Goal: Task Accomplishment & Management: Manage account settings

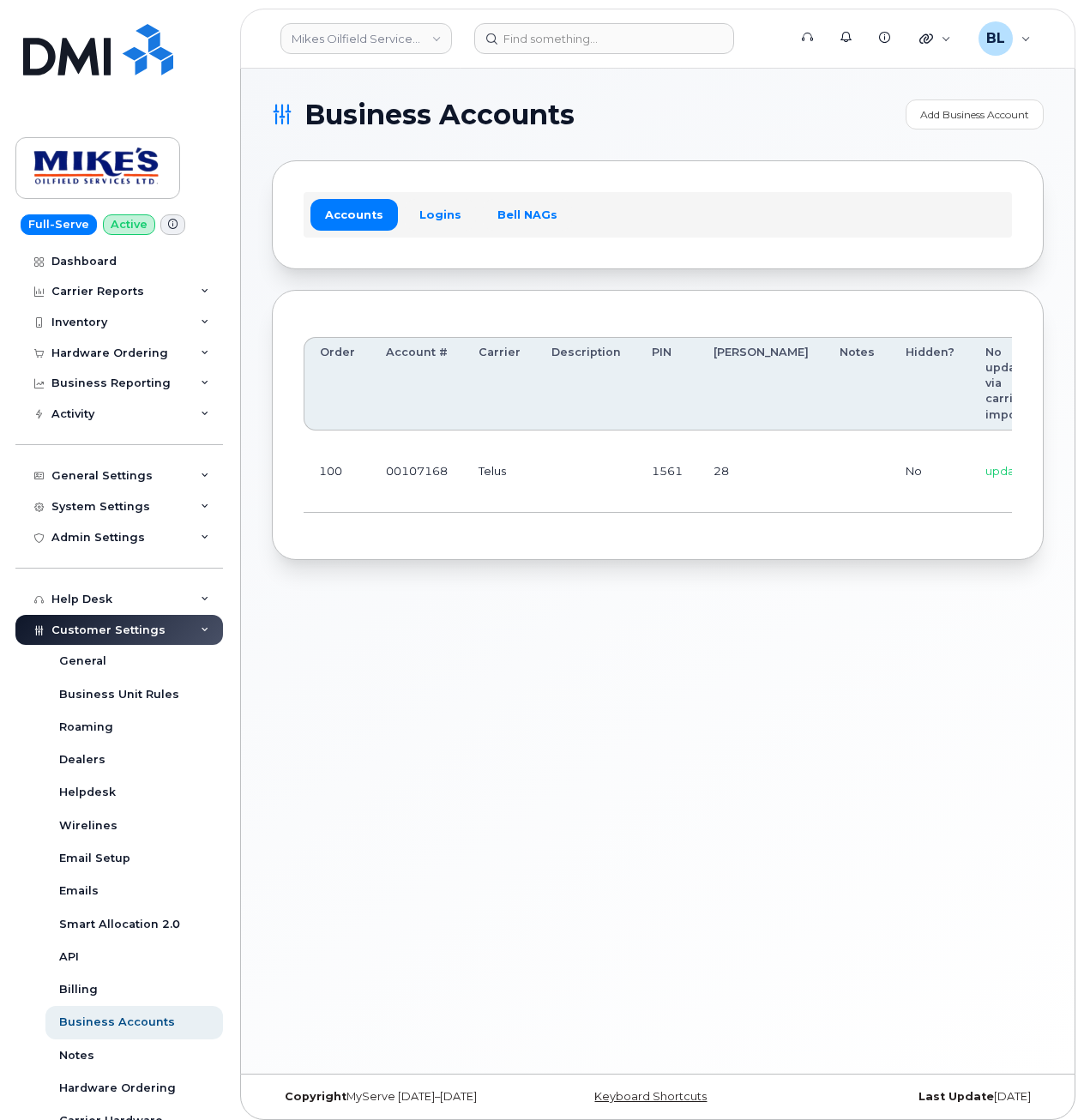
drag, startPoint x: 558, startPoint y: 440, endPoint x: 548, endPoint y: 478, distance: 39.3
click at [558, 441] on td at bounding box center [586, 471] width 100 height 82
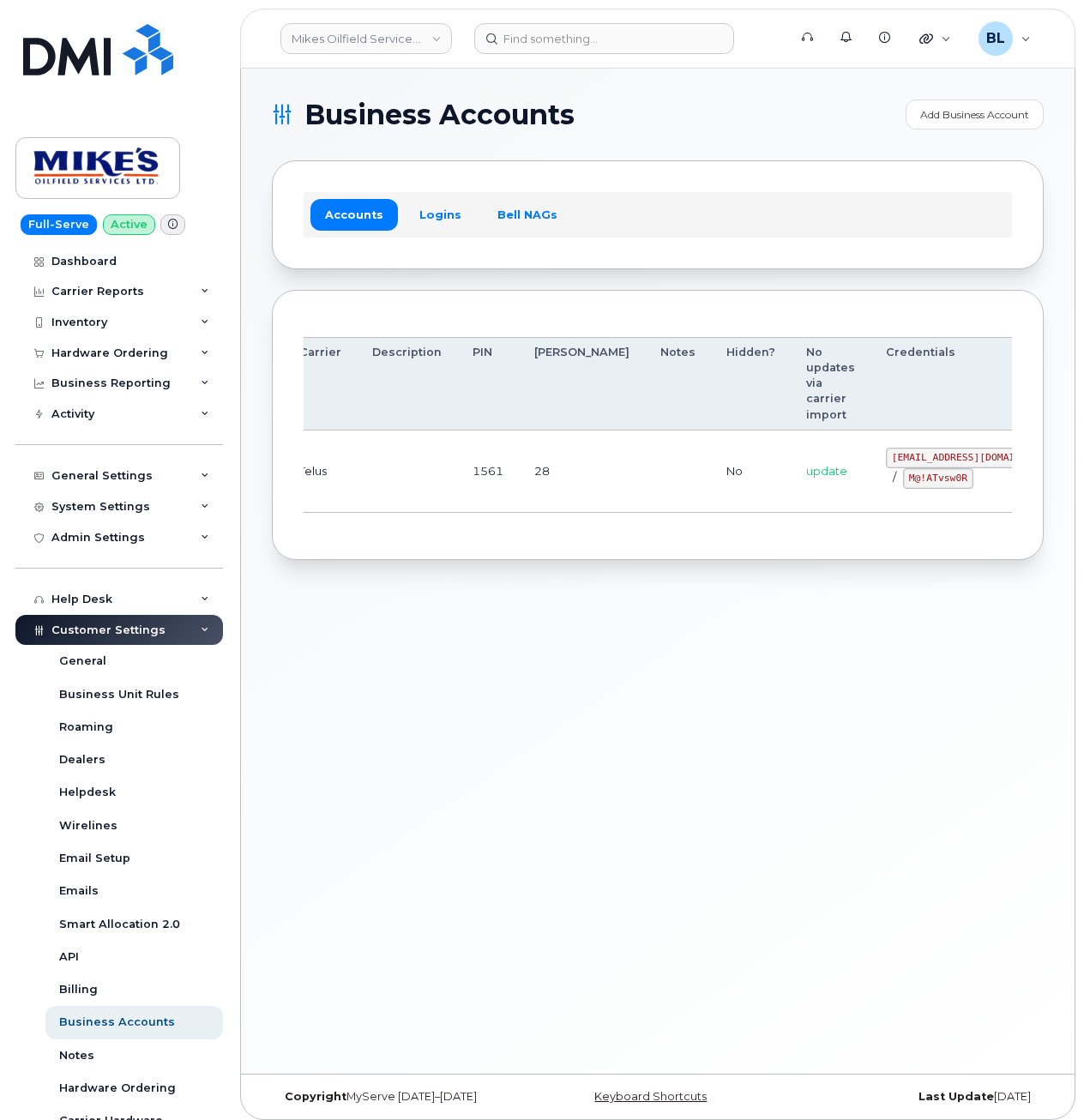
drag, startPoint x: 547, startPoint y: 485, endPoint x: 955, endPoint y: 496, distance: 408.1
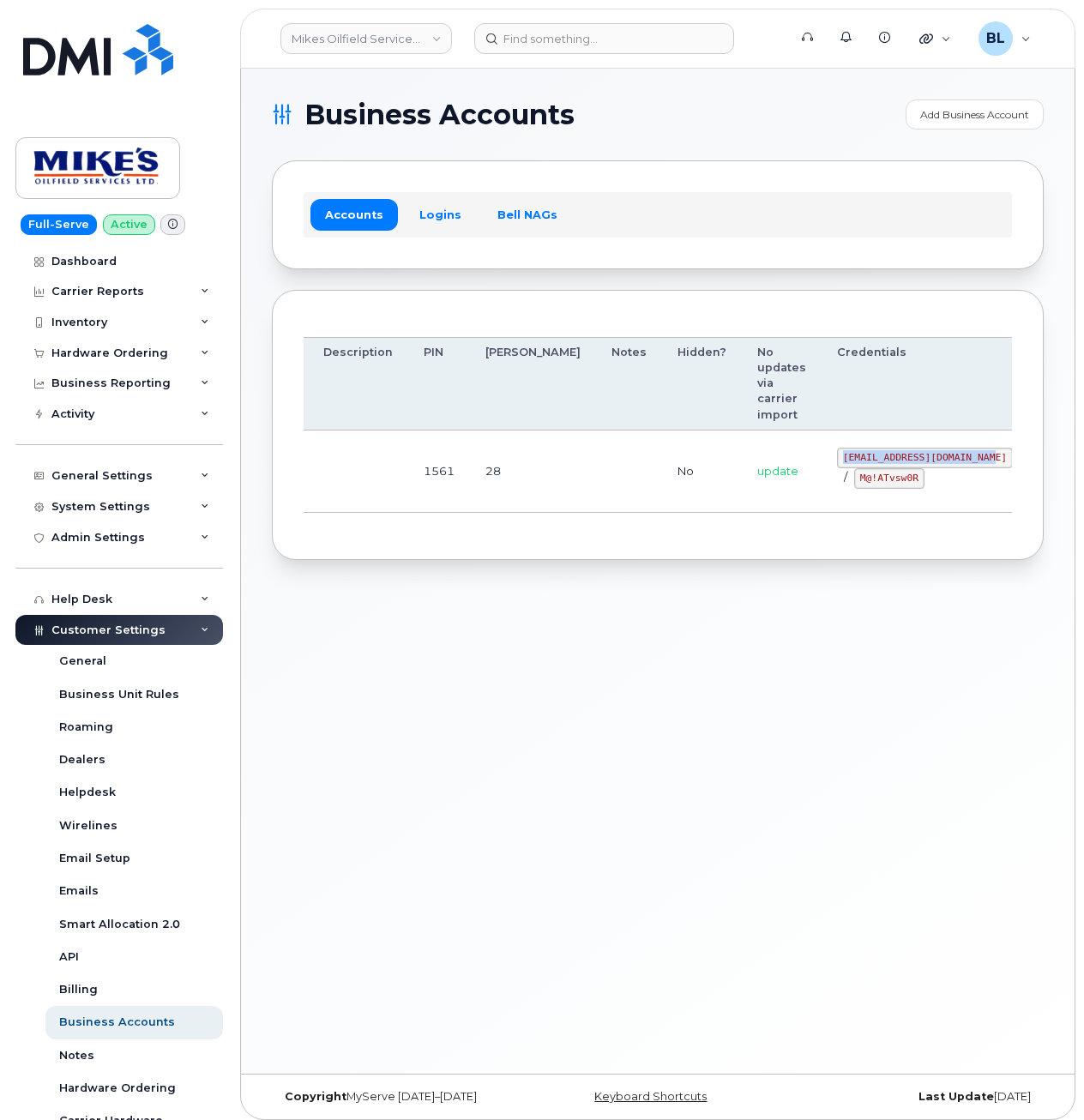
drag, startPoint x: 742, startPoint y: 453, endPoint x: 896, endPoint y: 461, distance: 154.2
click at [896, 461] on td "mikes.oilfield@outlook.com / M@!ATvsw0R" at bounding box center [925, 471] width 207 height 82
copy code "mikes.oilfield@outlook.com"
drag, startPoint x: 473, startPoint y: 563, endPoint x: 794, endPoint y: 512, distance: 325.0
click at [494, 557] on div "Order Account # Carrier Description PIN Bill Day Notes Hidden? No updates via c…" at bounding box center [658, 425] width 772 height 271
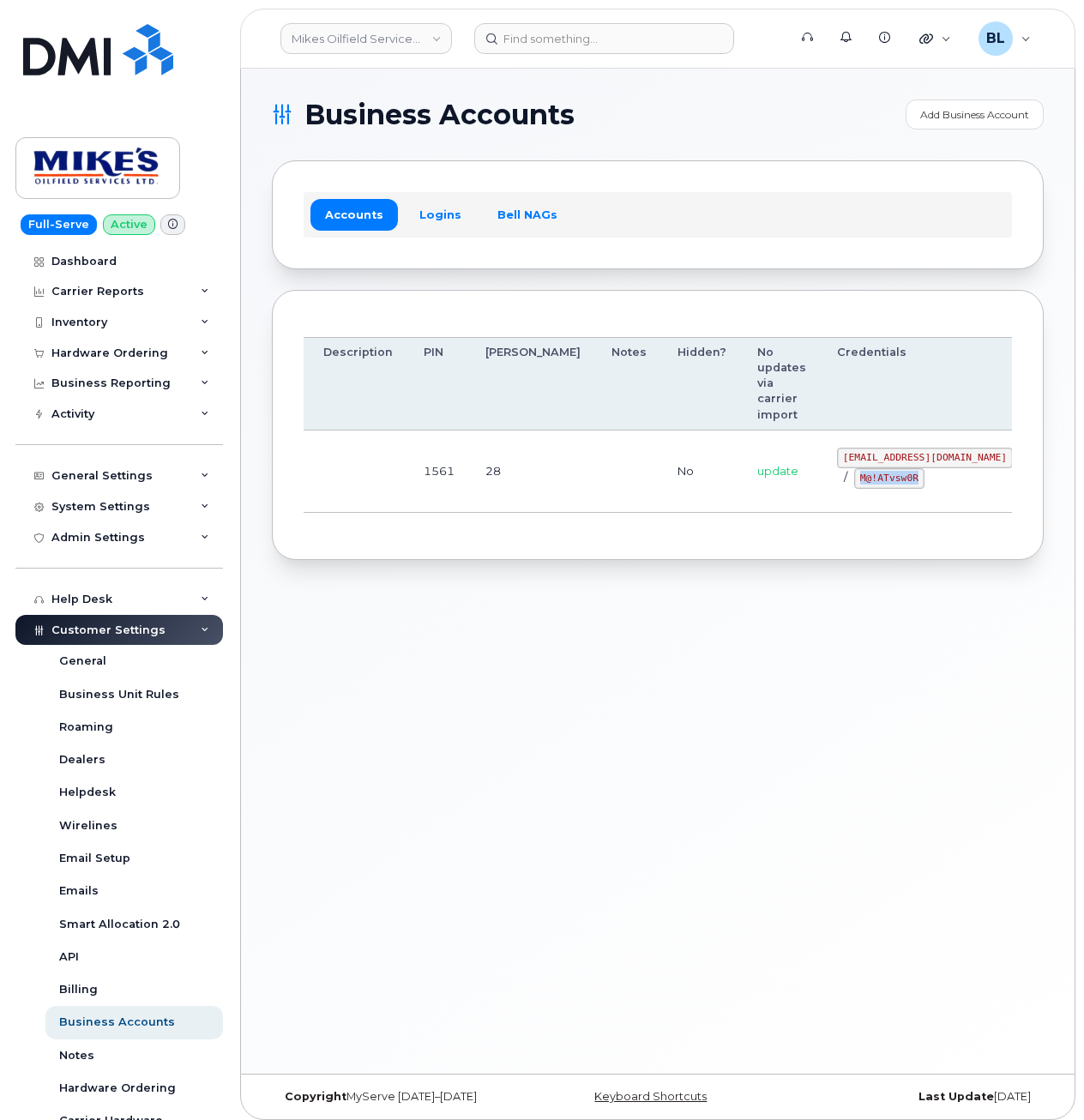
drag, startPoint x: 764, startPoint y: 478, endPoint x: 831, endPoint y: 486, distance: 67.5
click at [837, 486] on div "mikes.oilfield@outlook.com / M@!ATvsw0R" at bounding box center [924, 468] width 175 height 41
copy code "M@!ATvsw0R"
drag, startPoint x: 303, startPoint y: 622, endPoint x: 565, endPoint y: 268, distance: 440.4
click at [310, 605] on div "Business Accounts Add Business Account Accounts Logins Bell NAGs Order Account …" at bounding box center [658, 570] width 833 height 1005
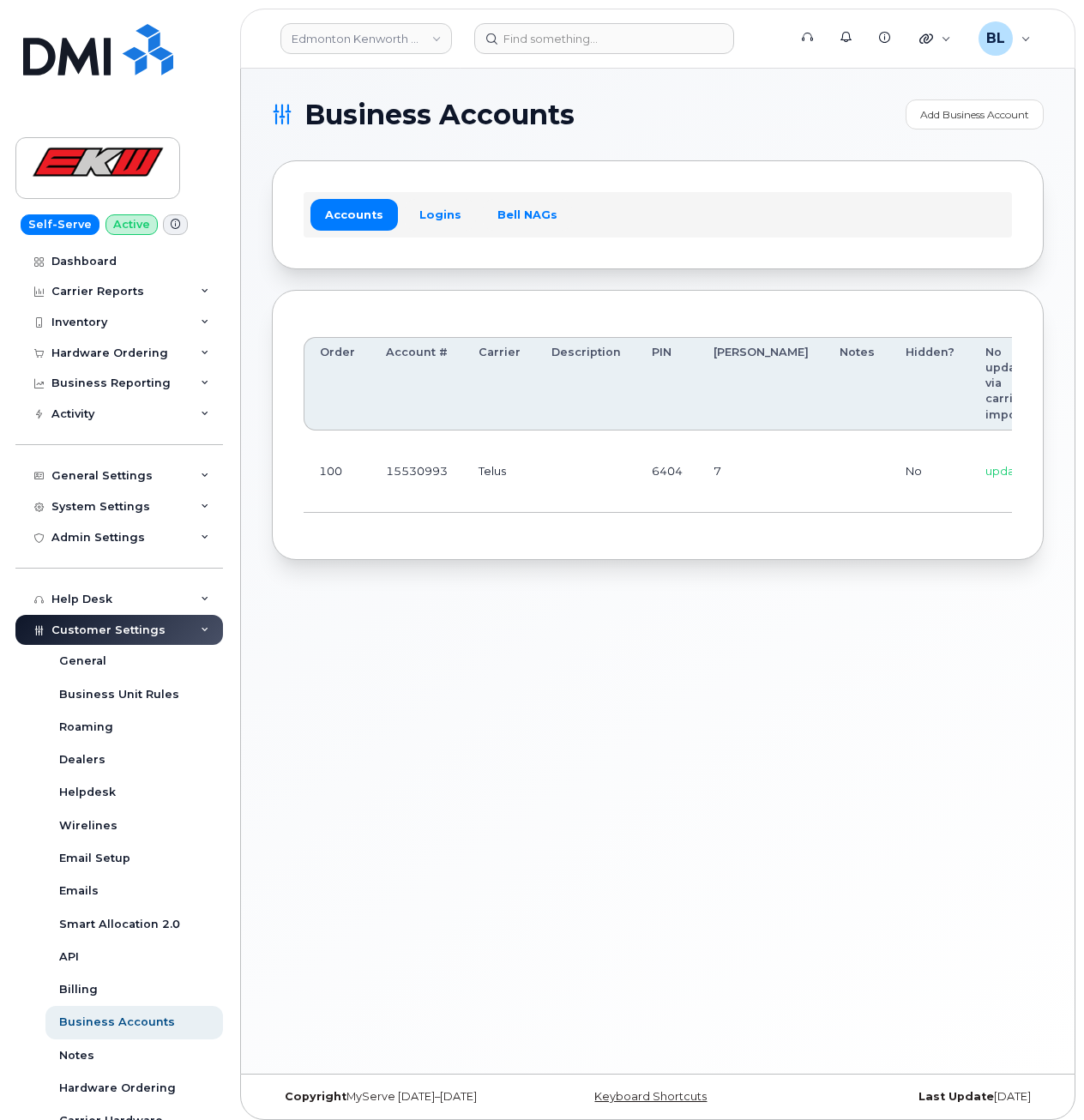
scroll to position [0, 143]
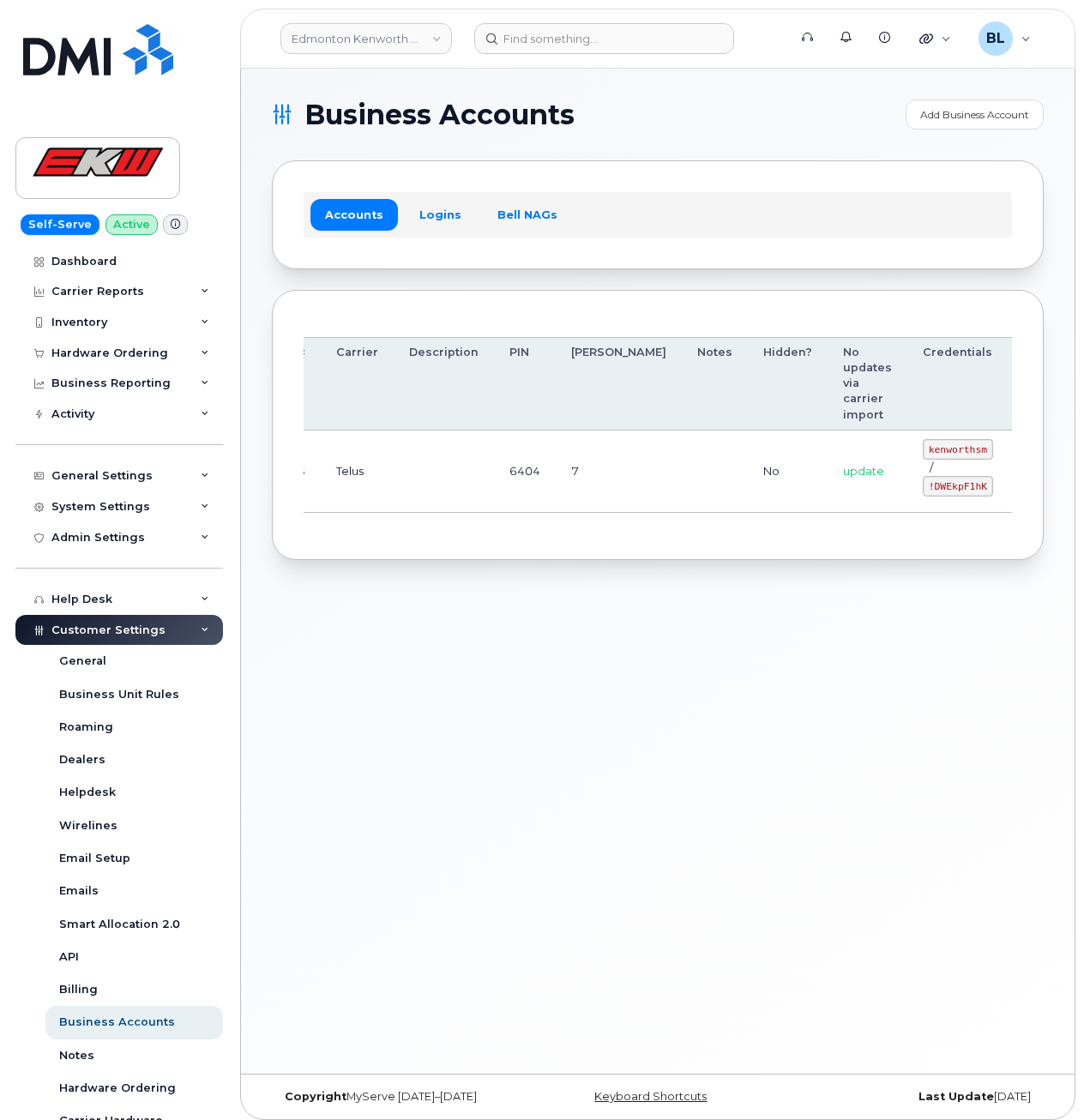
drag, startPoint x: 660, startPoint y: 468, endPoint x: 1194, endPoint y: 429, distance: 535.4
drag, startPoint x: 835, startPoint y: 448, endPoint x: 896, endPoint y: 456, distance: 61.5
click at [923, 456] on code "kenworthsm" at bounding box center [958, 449] width 70 height 21
copy code "kenworthsm"
click at [908, 500] on td "kenworthsm / !DWEkpF1hK" at bounding box center [958, 471] width 101 height 82
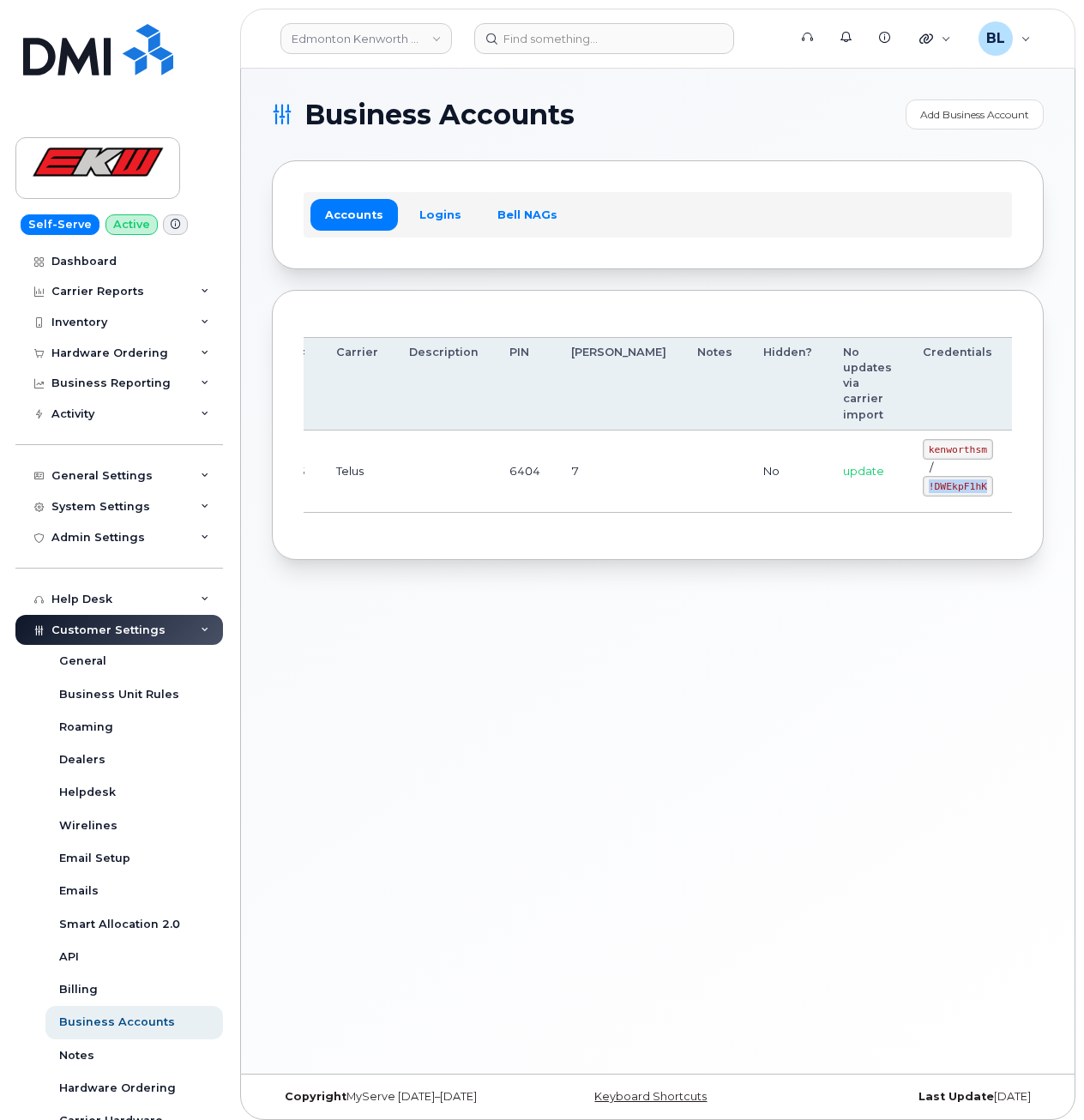
drag, startPoint x: 832, startPoint y: 485, endPoint x: 896, endPoint y: 495, distance: 64.8
click at [908, 495] on td "kenworthsm / !DWEkpF1hK" at bounding box center [958, 471] width 101 height 82
copy code "!DWEkpF1hK"
drag, startPoint x: 505, startPoint y: 536, endPoint x: 494, endPoint y: 529, distance: 13.0
click at [505, 536] on div "Order Account # Carrier Description PIN Bill Day Notes Hidden? No updates via c…" at bounding box center [658, 425] width 772 height 271
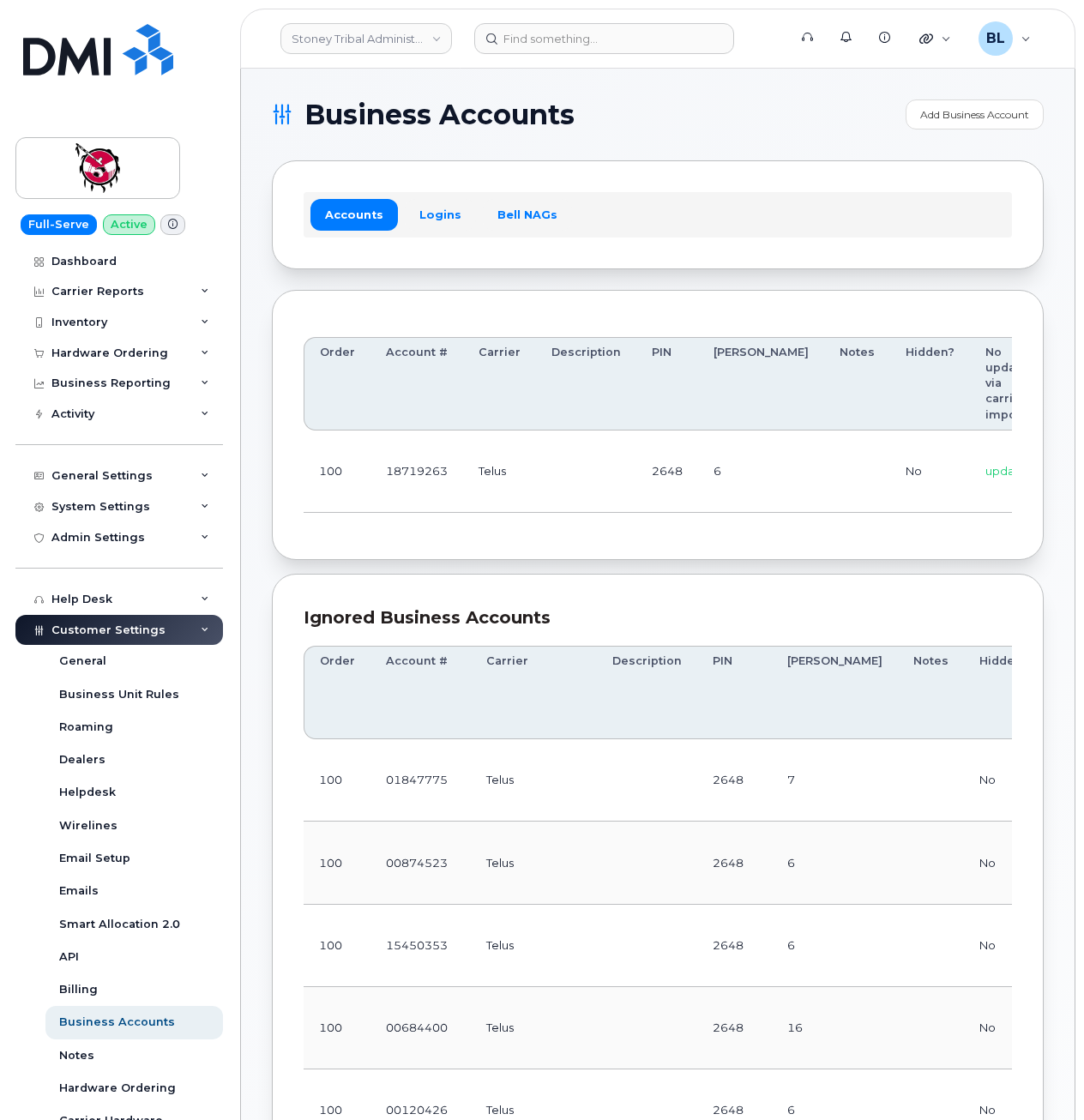
click at [703, 480] on td "6" at bounding box center [762, 471] width 126 height 82
drag, startPoint x: 637, startPoint y: 485, endPoint x: 856, endPoint y: 499, distance: 219.4
drag, startPoint x: 811, startPoint y: 455, endPoint x: 895, endPoint y: 462, distance: 84.3
click at [896, 462] on code "18719263@sm.com" at bounding box center [984, 458] width 175 height 21
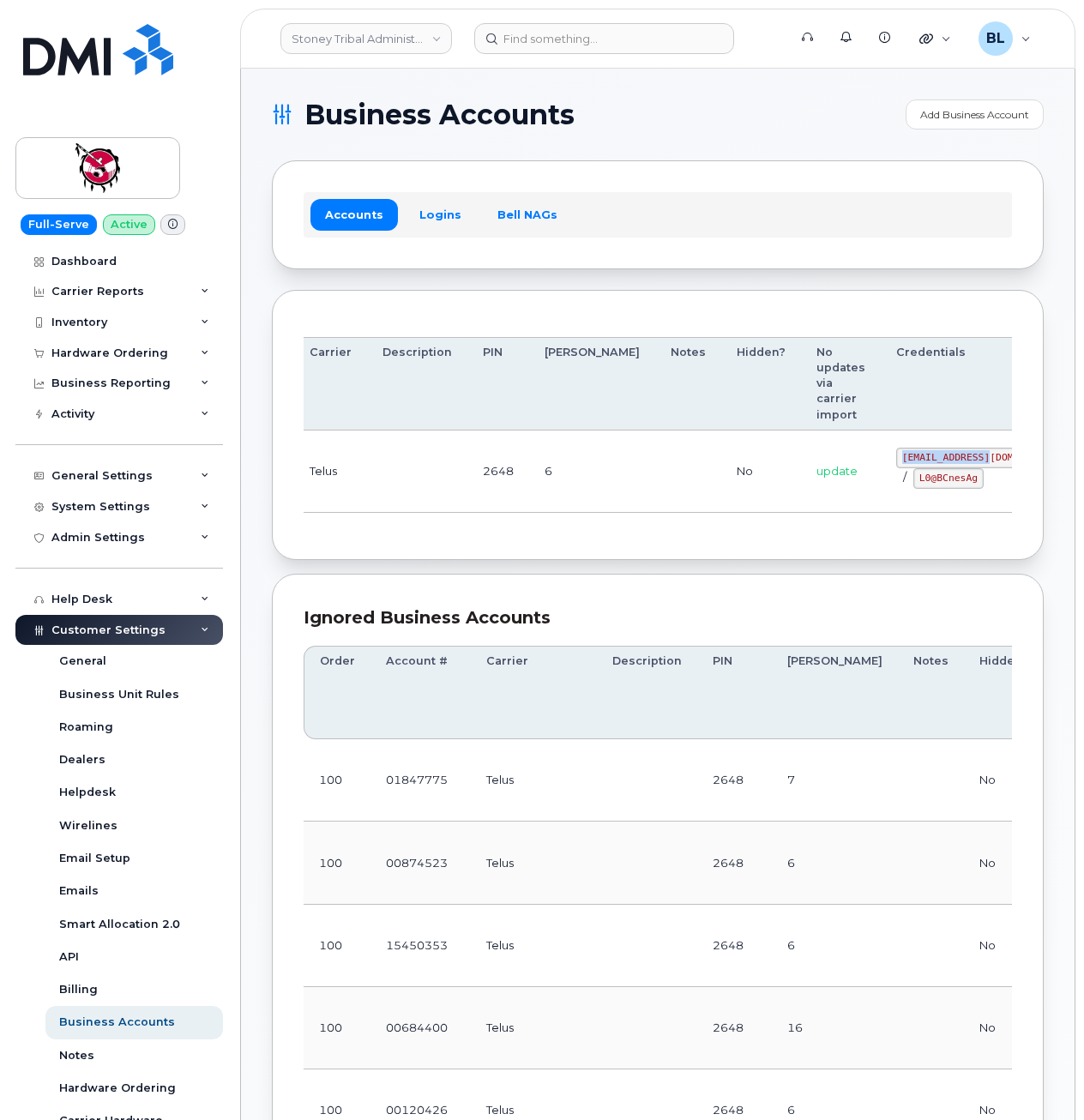
copy code "18719263@sm.com"
drag, startPoint x: 717, startPoint y: 495, endPoint x: 740, endPoint y: 498, distance: 23.2
click at [801, 495] on td "update" at bounding box center [841, 471] width 80 height 82
drag, startPoint x: 828, startPoint y: 477, endPoint x: 884, endPoint y: 484, distance: 56.4
click at [914, 484] on code "L0@BCnesAg" at bounding box center [948, 479] width 70 height 21
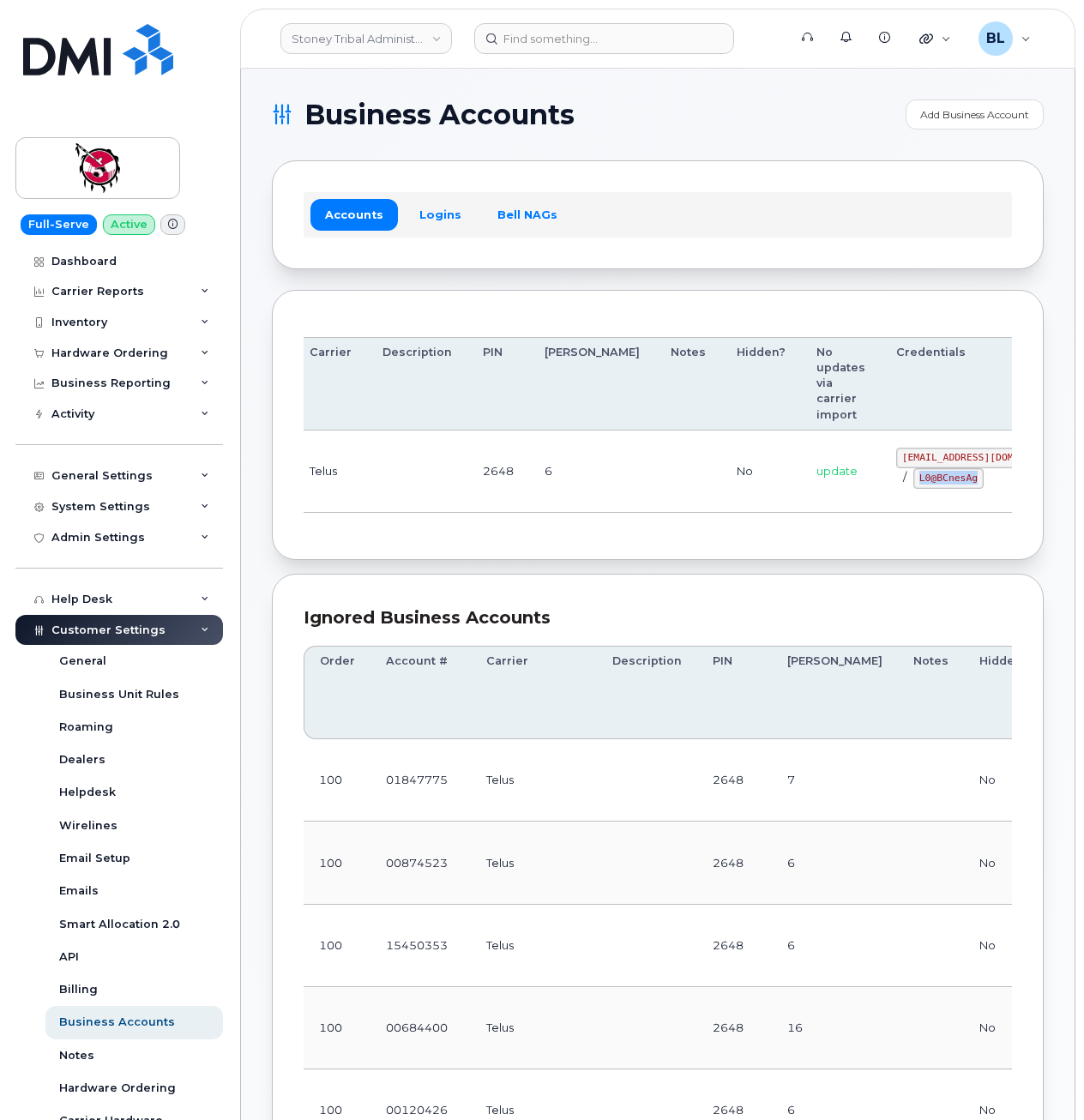
copy code "L0@BCnesAg"
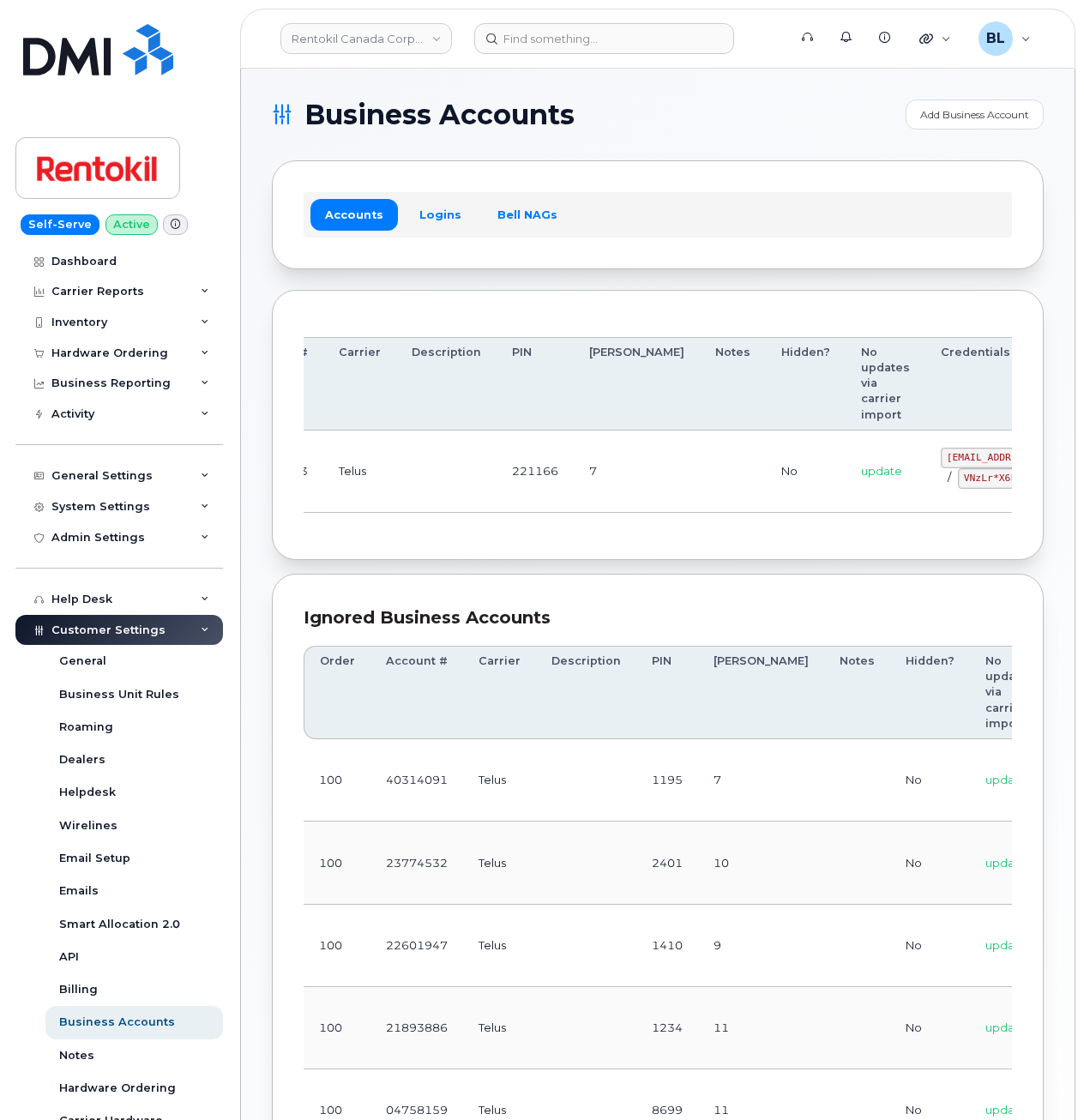
drag, startPoint x: 710, startPoint y: 455, endPoint x: 866, endPoint y: 442, distance: 156.5
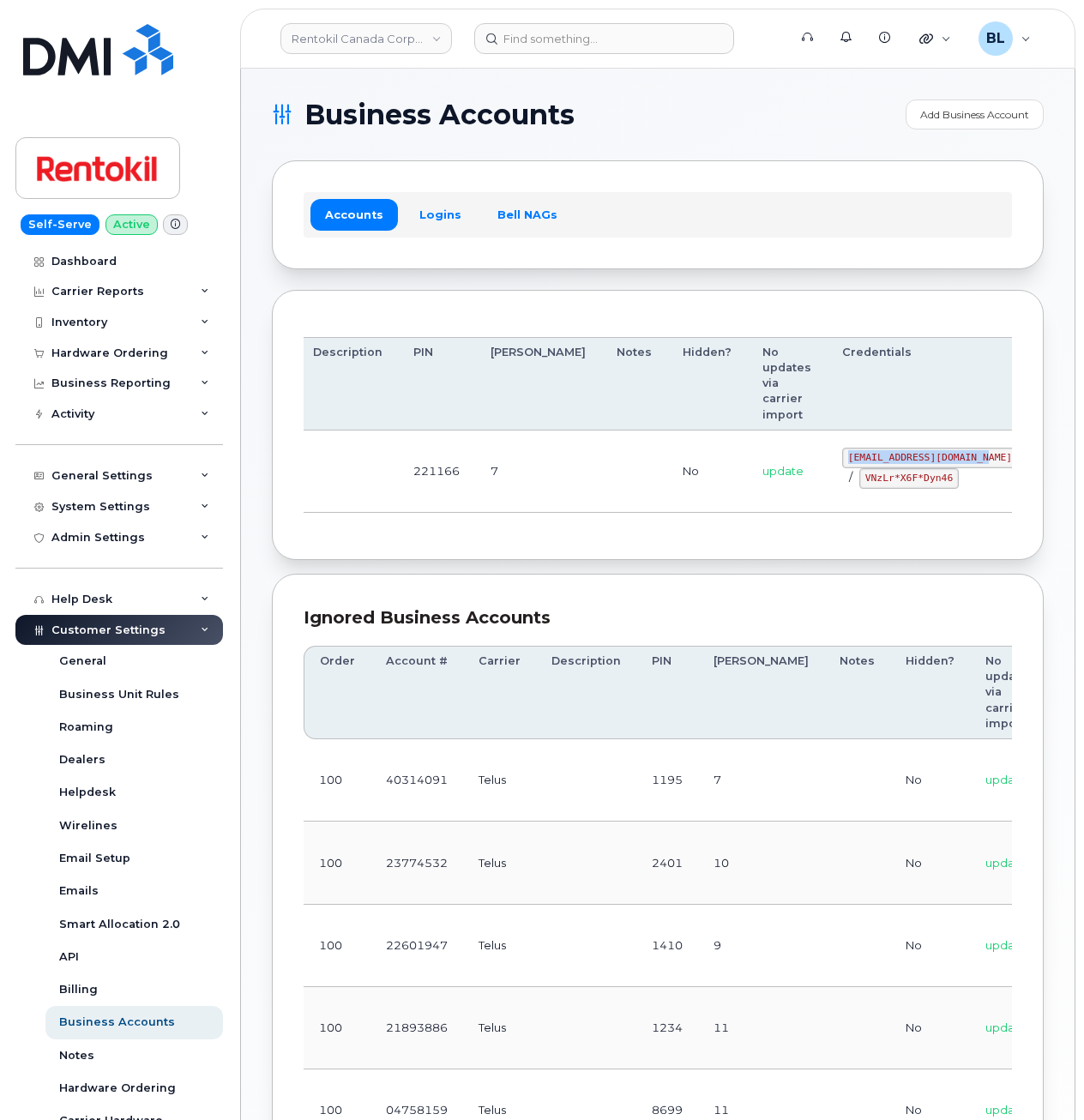
drag, startPoint x: 753, startPoint y: 454, endPoint x: 890, endPoint y: 460, distance: 137.1
click at [890, 460] on code "malorie.bell@rentokil.com" at bounding box center [929, 458] width 175 height 21
copy code "malorie.bell@rentokil.co"
drag, startPoint x: 749, startPoint y: 493, endPoint x: 781, endPoint y: 472, distance: 38.3
click at [826, 493] on td "malorie.bell@rentokil.com / VNzLr*X6F*Dyn46" at bounding box center [929, 471] width 207 height 82
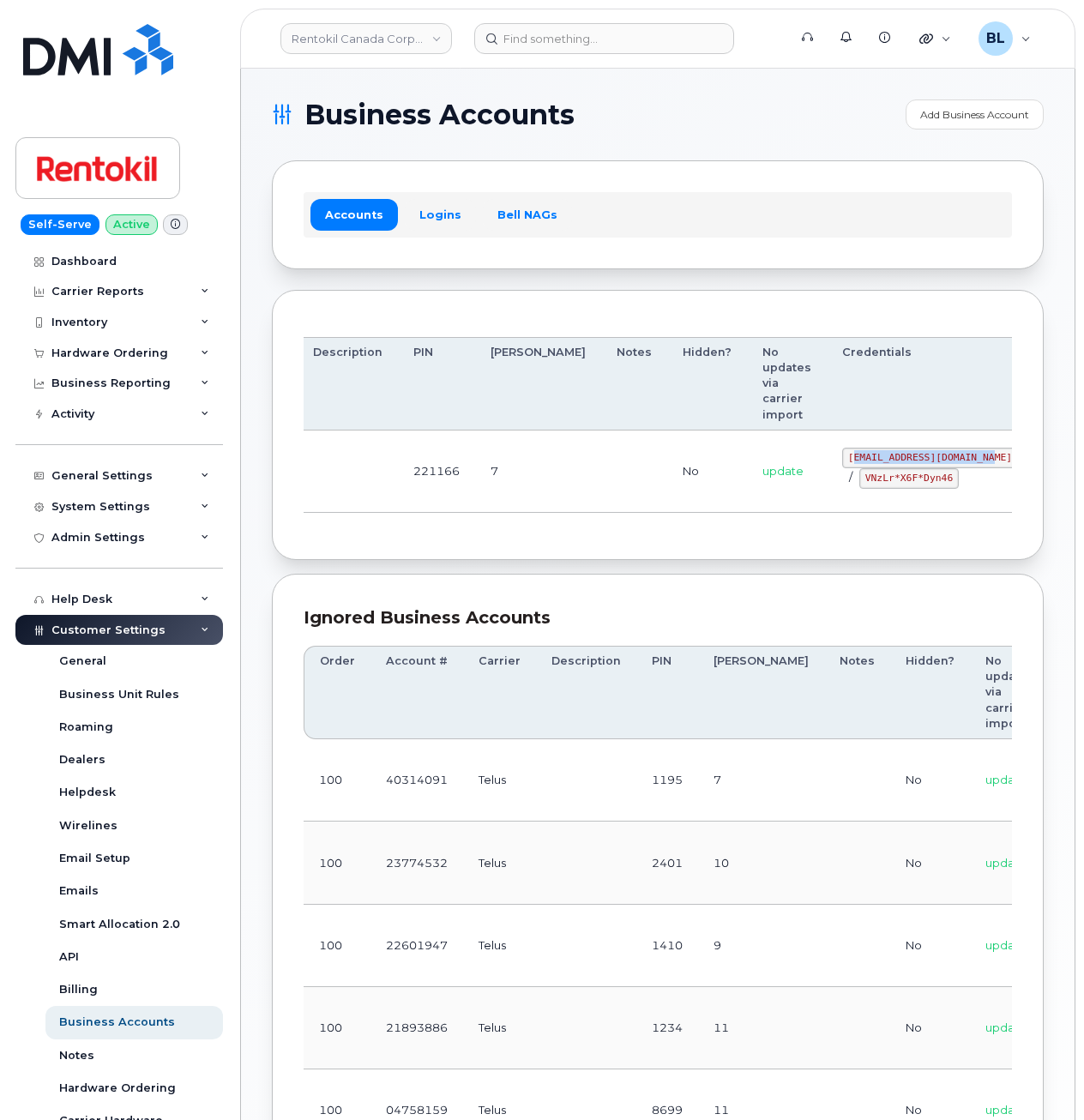
drag, startPoint x: 762, startPoint y: 455, endPoint x: 908, endPoint y: 459, distance: 146.1
click at [909, 459] on td "malorie.bell@rentokil.com / VNzLr*X6F*Dyn46" at bounding box center [929, 471] width 207 height 82
drag, startPoint x: 908, startPoint y: 459, endPoint x: 750, endPoint y: 462, distance: 158.0
click at [826, 462] on td "malorie.bell@rentokil.com / VNzLr*X6F*Dyn46" at bounding box center [929, 471] width 207 height 82
drag, startPoint x: 760, startPoint y: 456, endPoint x: 901, endPoint y: 459, distance: 141.0
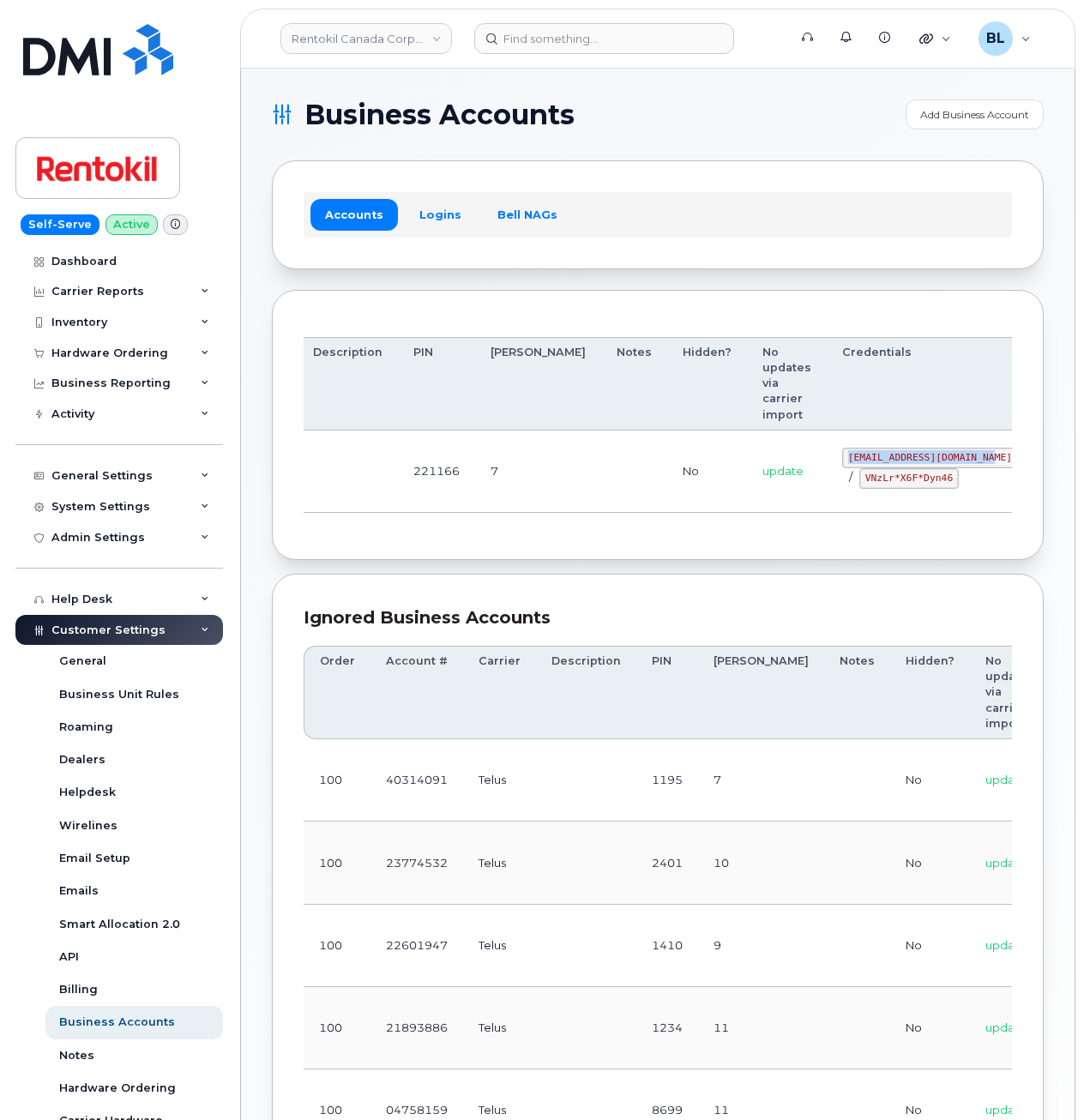
click at [901, 459] on td "malorie.bell@rentokil.com / VNzLr*X6F*Dyn46" at bounding box center [929, 471] width 207 height 82
copy code "malorie.bell@rentokil.com"
drag, startPoint x: 668, startPoint y: 497, endPoint x: 723, endPoint y: 501, distance: 55.1
click at [747, 498] on td "update" at bounding box center [787, 471] width 80 height 82
drag, startPoint x: 775, startPoint y: 480, endPoint x: 867, endPoint y: 487, distance: 92.3
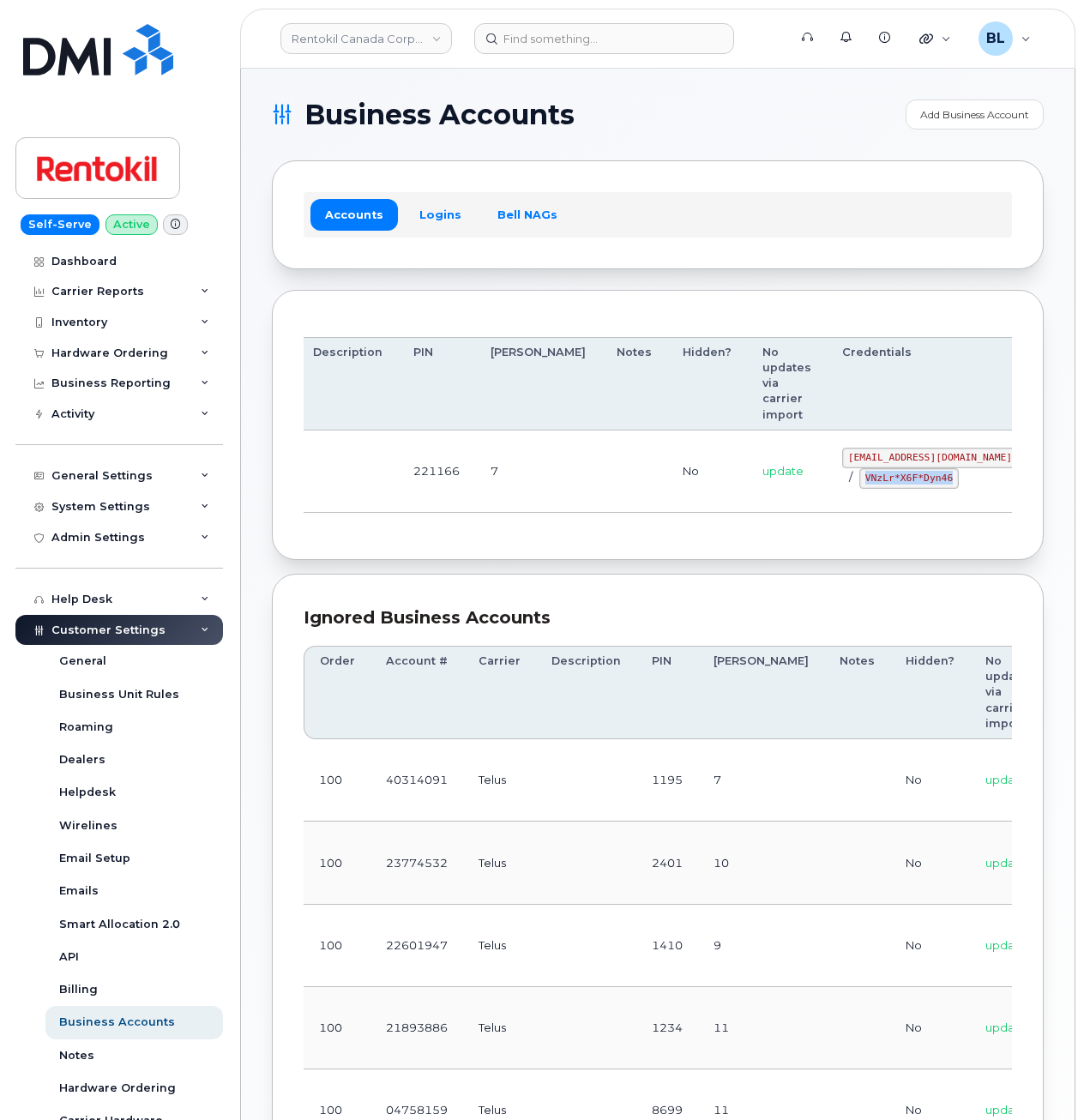
click at [867, 487] on div "malorie.bell@rentokil.com / VNzLr*X6F*Dyn46" at bounding box center [929, 468] width 175 height 41
copy code "VNzLr*X6F*Dyn46"
click at [667, 480] on td "No" at bounding box center [707, 471] width 80 height 82
drag, startPoint x: 751, startPoint y: 465, endPoint x: 894, endPoint y: 460, distance: 143.1
click at [894, 460] on td "malorie.bell@rentokil.com / VNzLr*X6F*Dyn46" at bounding box center [929, 471] width 207 height 82
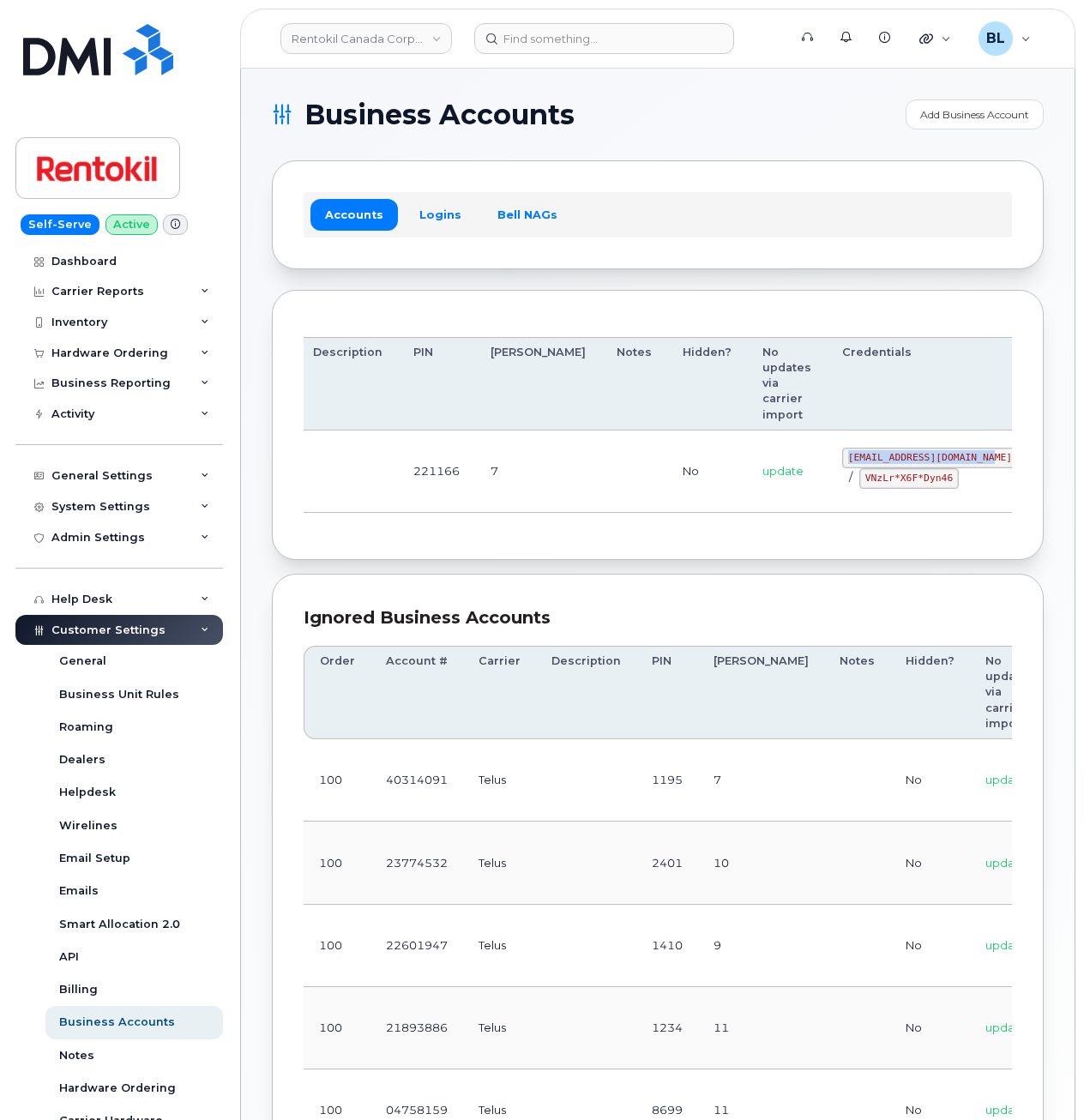
copy code "malorie.bell@rentokil.com"
click at [626, 97] on div "Business Accounts Add Business Account Accounts Logins Bell NAGs Order Account …" at bounding box center [658, 780] width 833 height 1422
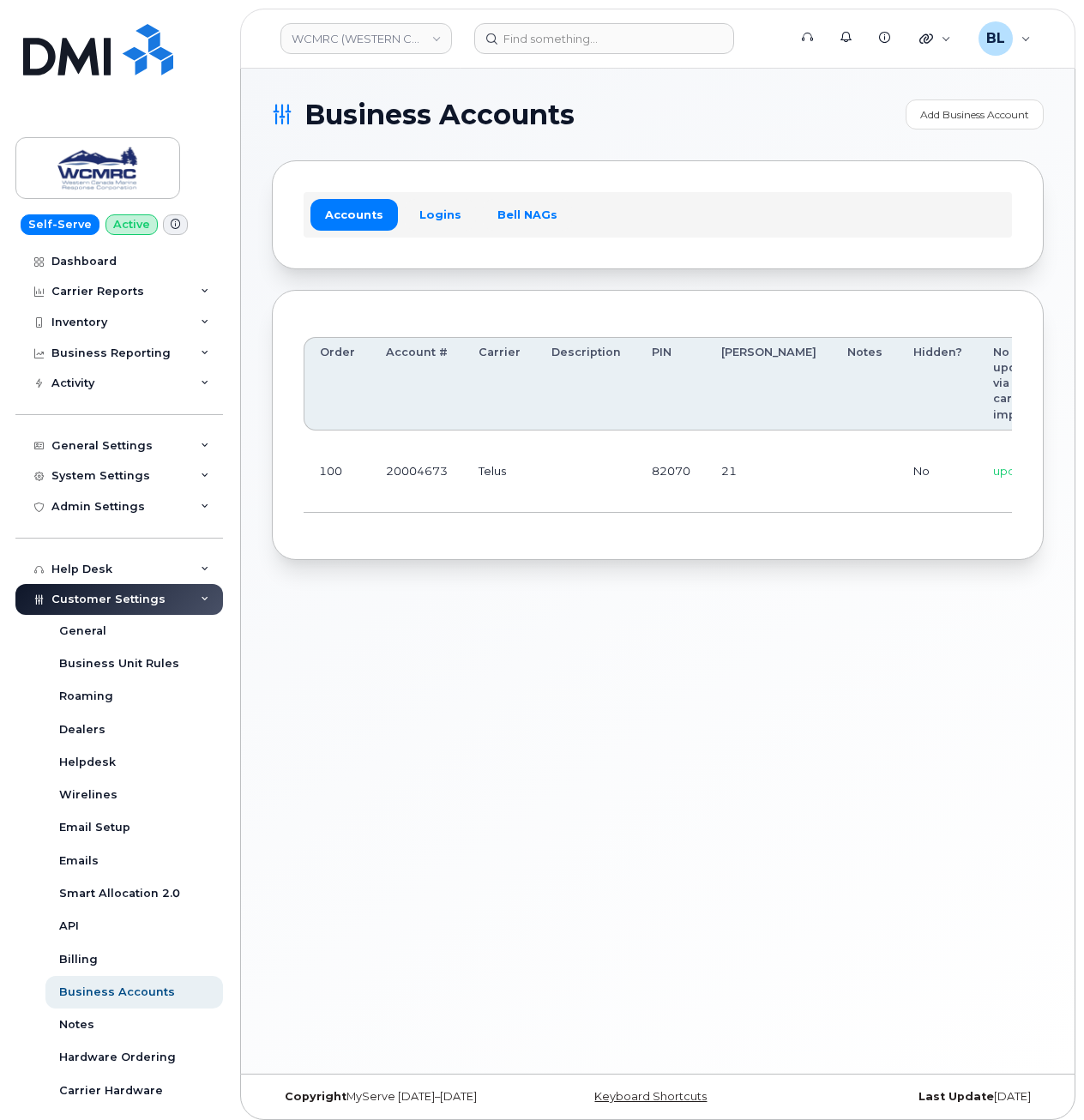
scroll to position [0, 161]
drag, startPoint x: 526, startPoint y: 507, endPoint x: 941, endPoint y: 498, distance: 415.1
drag, startPoint x: 816, startPoint y: 450, endPoint x: 894, endPoint y: 455, distance: 78.2
click at [897, 455] on td "ap@wcmrc.com / Zuja$684612" at bounding box center [1000, 471] width 207 height 82
copy code "ap@wcmrc.com"
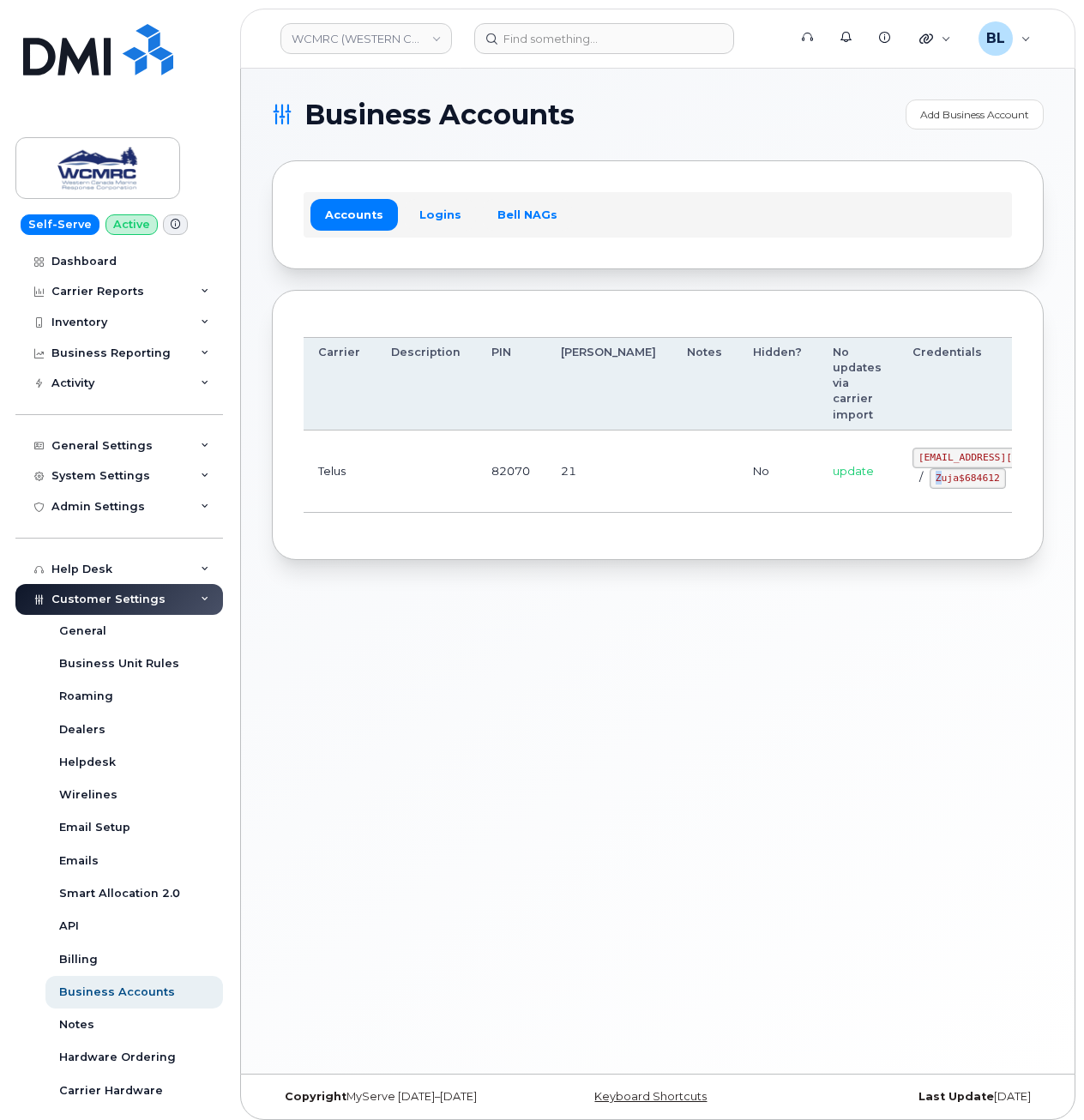
drag, startPoint x: 836, startPoint y: 483, endPoint x: 825, endPoint y: 492, distance: 14.2
click at [930, 489] on code "Zuja$684612" at bounding box center [968, 479] width 76 height 21
click at [930, 486] on code "Zuja$684612" at bounding box center [968, 479] width 76 height 21
drag, startPoint x: 827, startPoint y: 486, endPoint x: 886, endPoint y: 485, distance: 59.0
click at [930, 485] on code "Zuja$684612" at bounding box center [968, 479] width 76 height 21
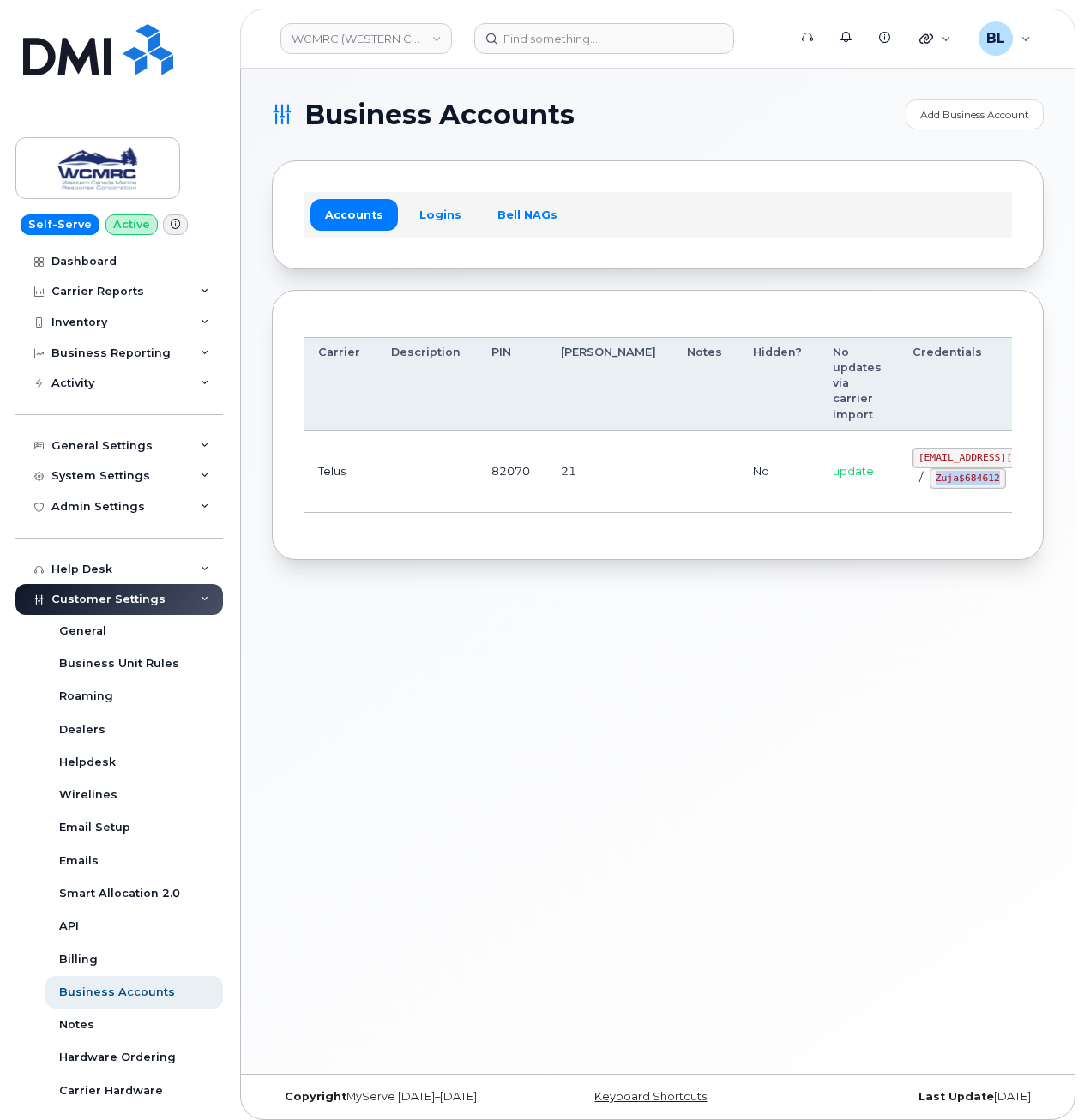
drag, startPoint x: 501, startPoint y: 713, endPoint x: 633, endPoint y: 206, distance: 523.9
click at [505, 697] on div "Business Accounts Add Business Account Accounts Logins Bell NAGs Order Account …" at bounding box center [658, 570] width 833 height 1005
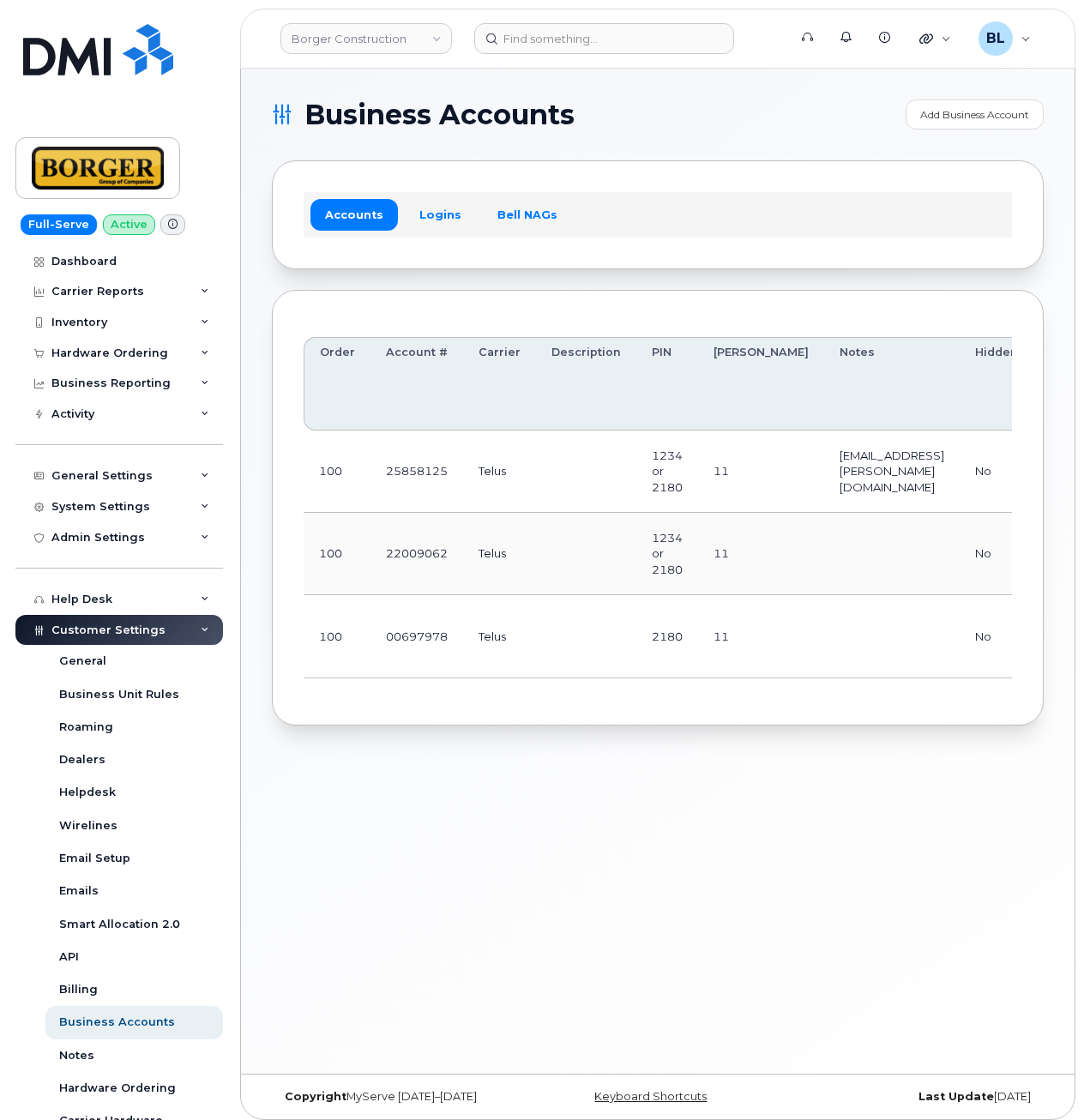
click at [555, 597] on td at bounding box center [586, 636] width 100 height 82
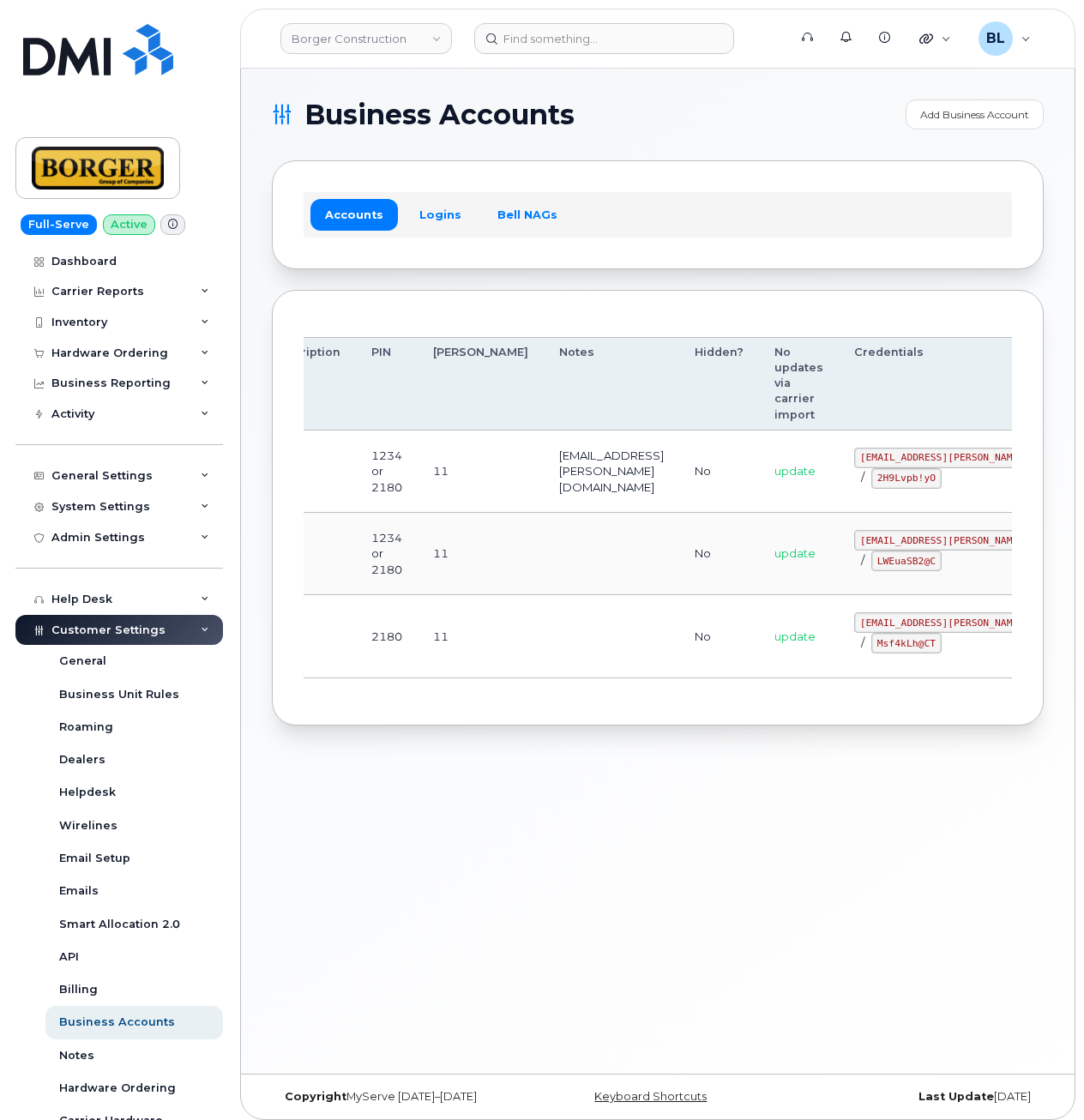
drag, startPoint x: 499, startPoint y: 573, endPoint x: 841, endPoint y: 563, distance: 342.1
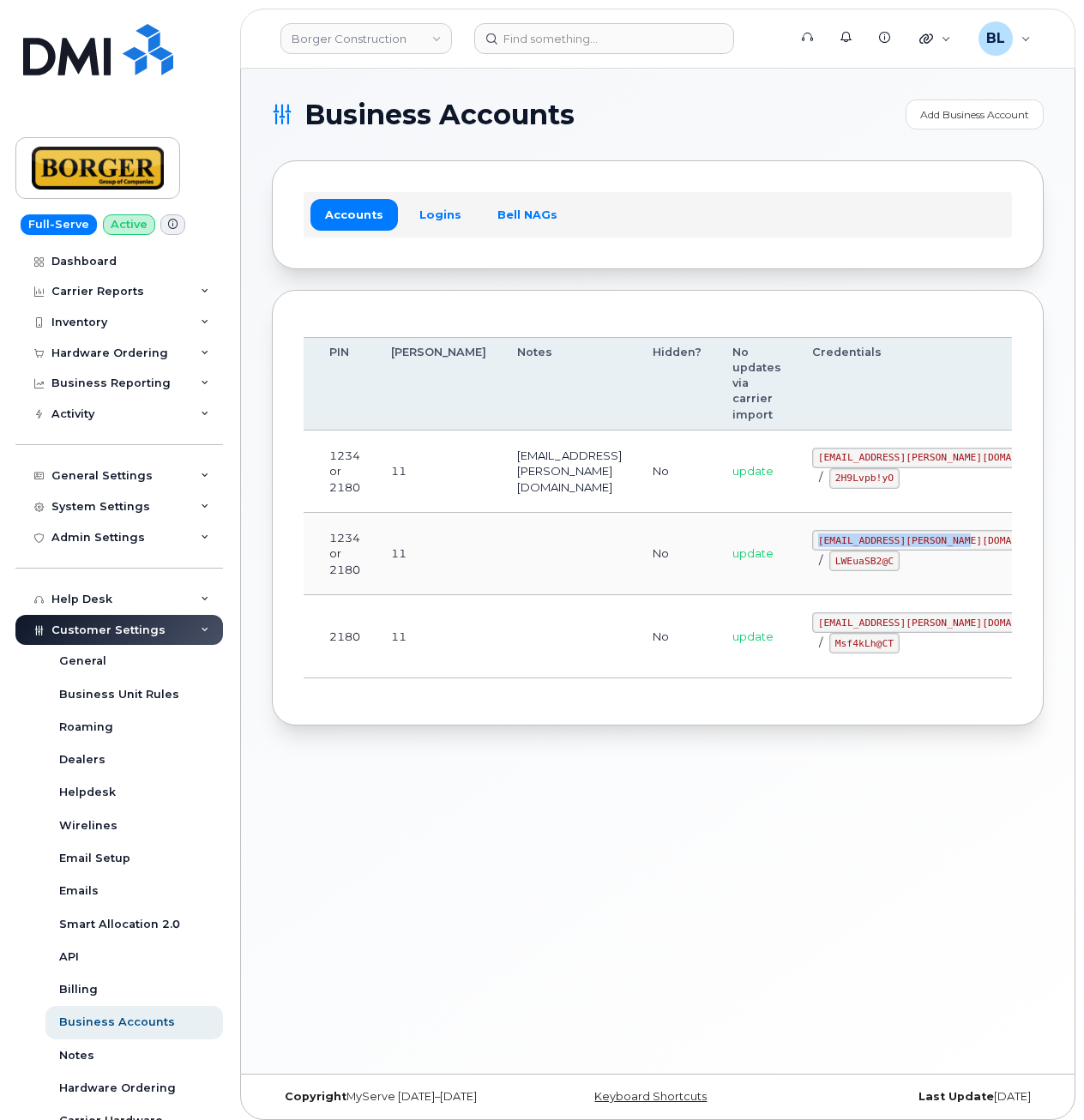
drag, startPoint x: 765, startPoint y: 542, endPoint x: 895, endPoint y: 544, distance: 130.0
click at [895, 544] on code "earthworksborger@borger.ca" at bounding box center [939, 540] width 252 height 21
copy code "earthworksborger@borger.ca"
click at [637, 588] on td "No" at bounding box center [677, 553] width 80 height 82
drag, startPoint x: 767, startPoint y: 560, endPoint x: 824, endPoint y: 566, distance: 57.3
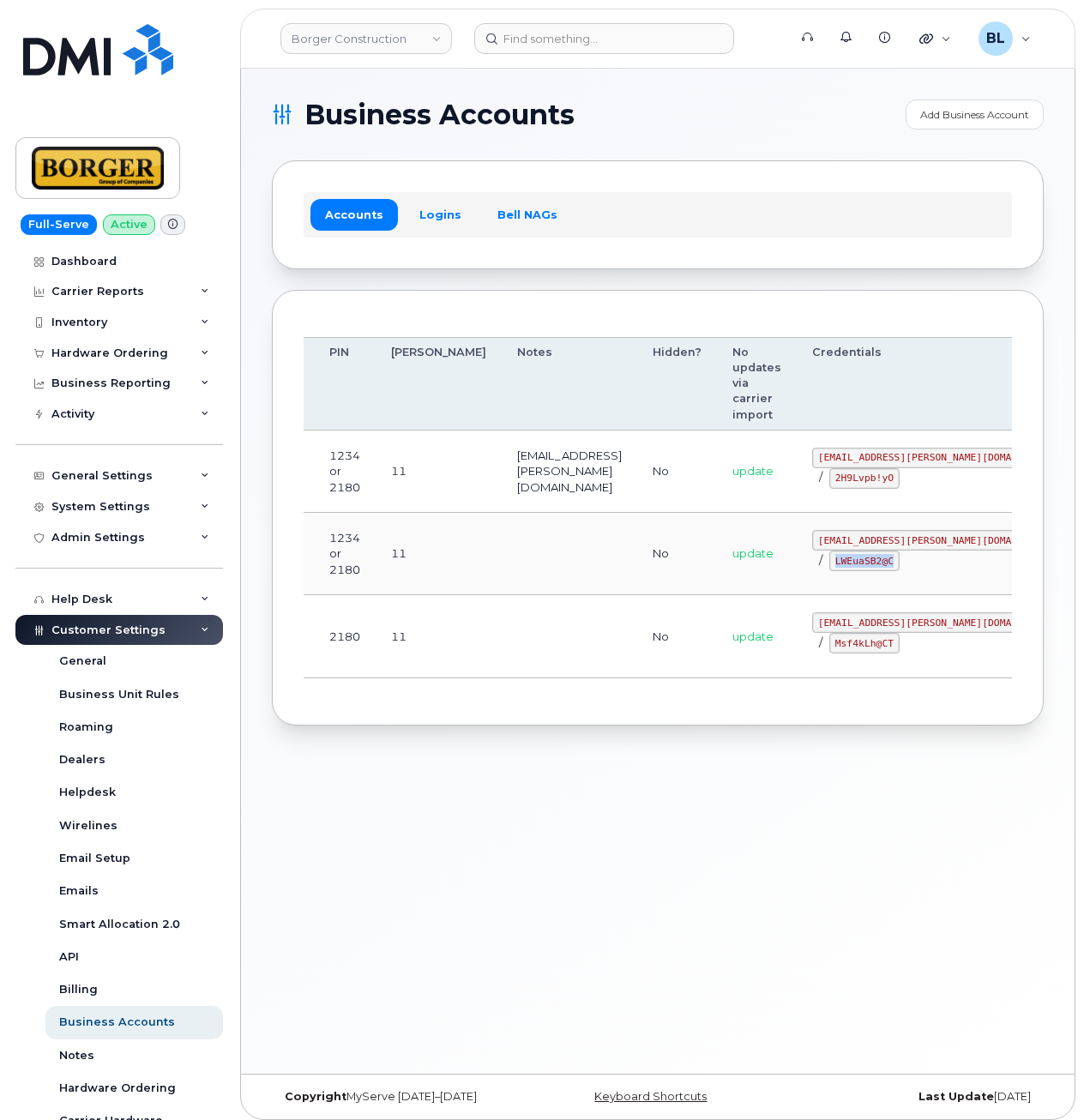
click at [829, 566] on code "LWEuaSB2@C" at bounding box center [864, 561] width 70 height 21
copy code "LWEuaSB2@C"
click at [717, 646] on td "update" at bounding box center [756, 636] width 80 height 82
click at [813, 627] on code "corprick@borger.ca" at bounding box center [939, 622] width 252 height 21
drag, startPoint x: 752, startPoint y: 624, endPoint x: 855, endPoint y: 630, distance: 103.2
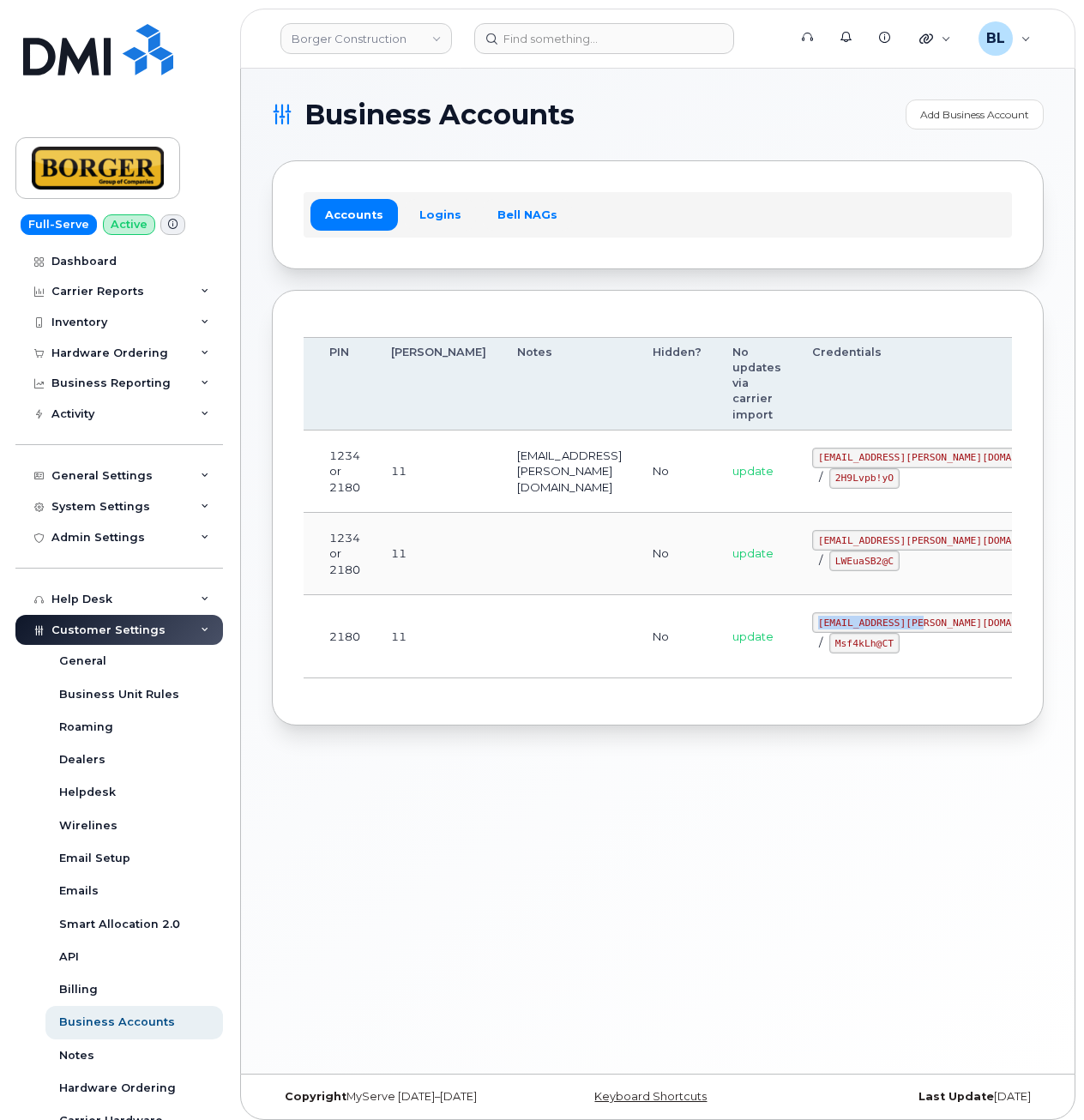
click at [855, 630] on code "corprick@borger.ca" at bounding box center [939, 622] width 252 height 21
copy code "corprick@borger.ca"
drag, startPoint x: 730, startPoint y: 652, endPoint x: 749, endPoint y: 652, distance: 19.0
click at [730, 652] on td "update" at bounding box center [756, 636] width 80 height 82
drag, startPoint x: 746, startPoint y: 644, endPoint x: 800, endPoint y: 653, distance: 54.7
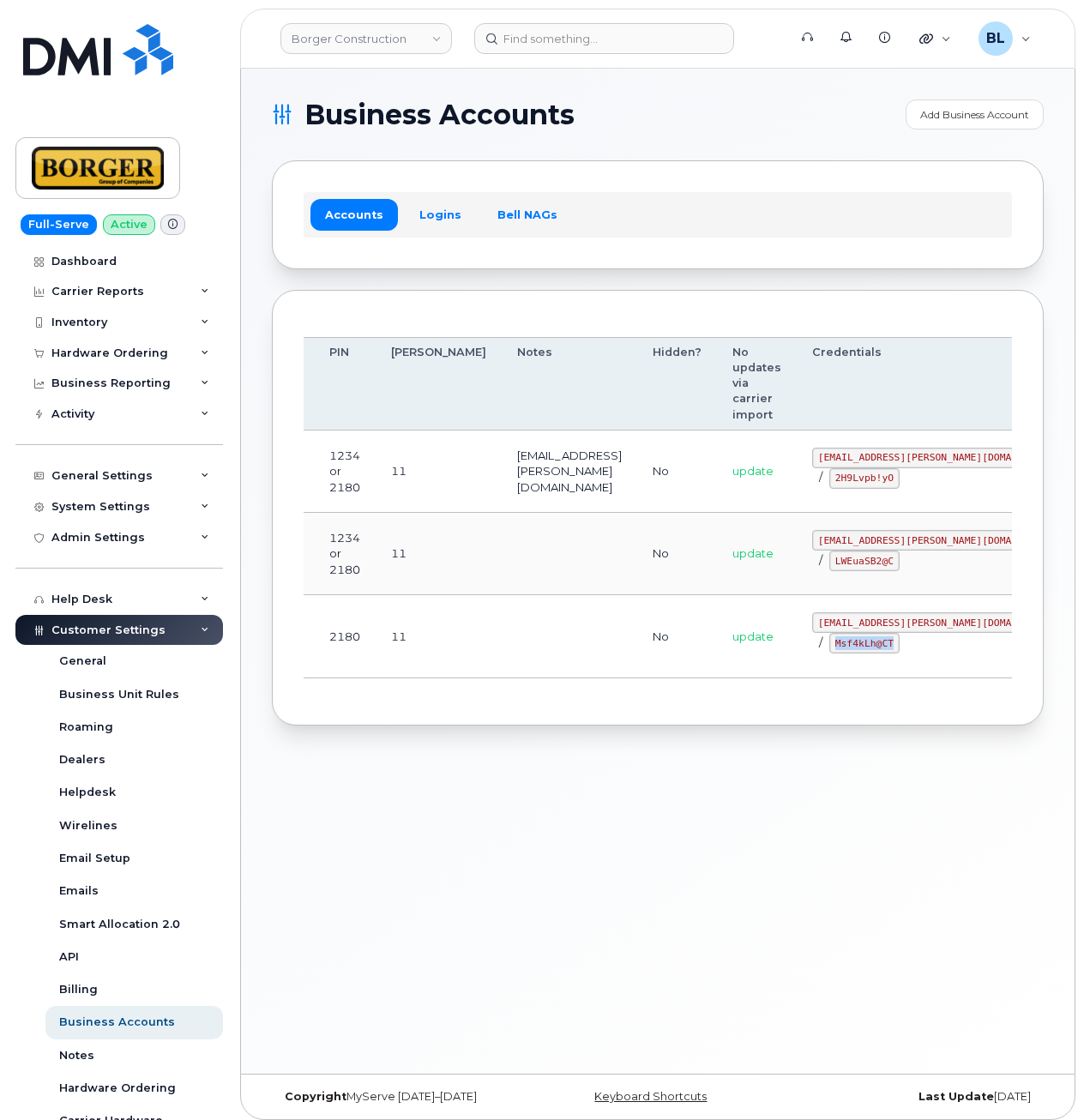
click at [800, 653] on td "corprick@borger.ca / Msf4kLh@CT" at bounding box center [938, 636] width 283 height 82
copy code "Msf4kLh@CT"
drag, startPoint x: 461, startPoint y: 677, endPoint x: 495, endPoint y: 470, distance: 209.8
click at [501, 653] on td at bounding box center [569, 636] width 136 height 82
drag, startPoint x: 749, startPoint y: 450, endPoint x: 870, endPoint y: 455, distance: 121.1
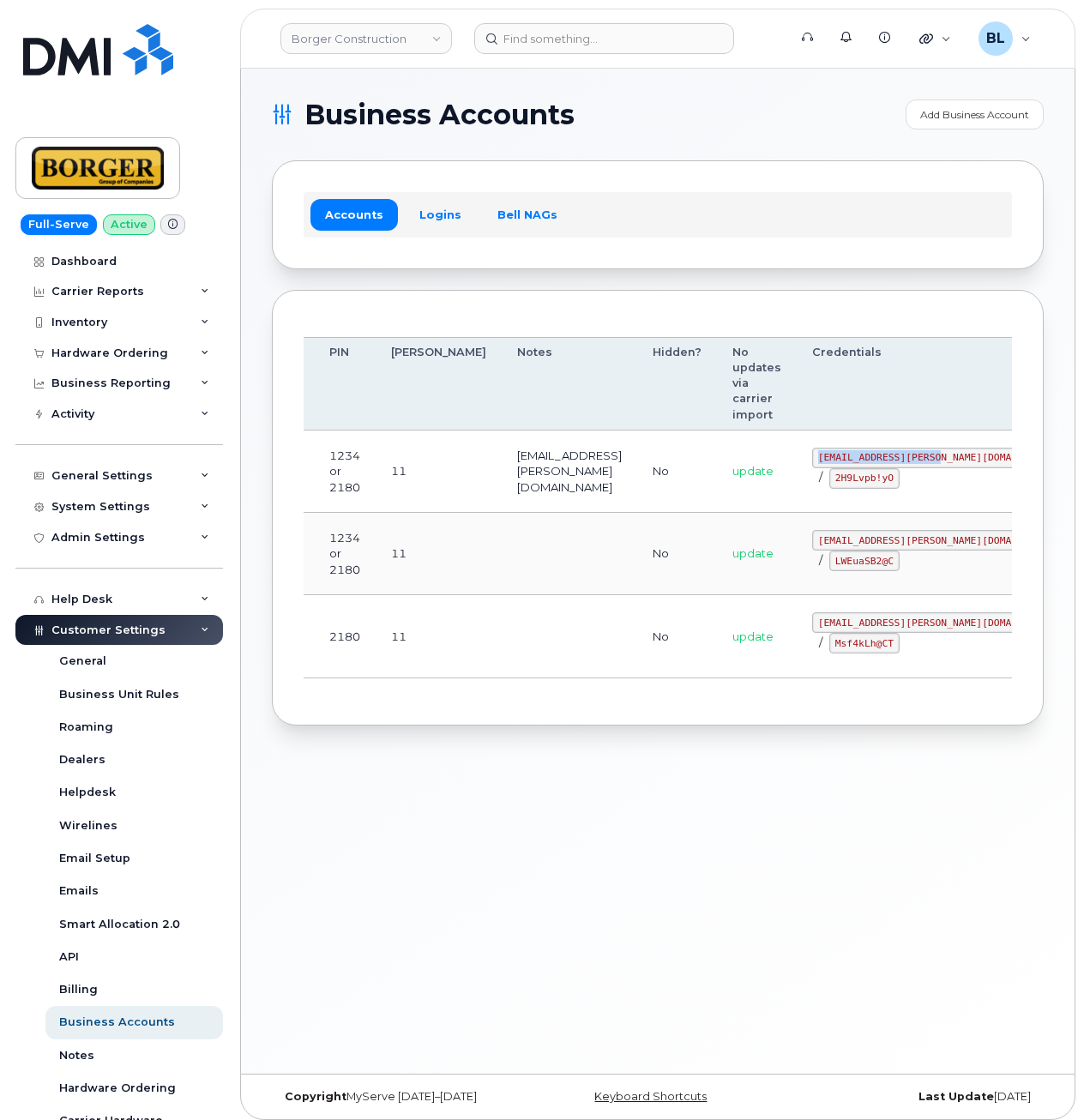
click at [870, 455] on code "ricksalmcal@borger.ca" at bounding box center [939, 458] width 252 height 21
copy code "ricksalmcal@borger.ca"
drag, startPoint x: 655, startPoint y: 539, endPoint x: 703, endPoint y: 512, distance: 55.1
click at [717, 538] on td "update" at bounding box center [756, 553] width 80 height 82
drag, startPoint x: 755, startPoint y: 480, endPoint x: 819, endPoint y: 476, distance: 64.1
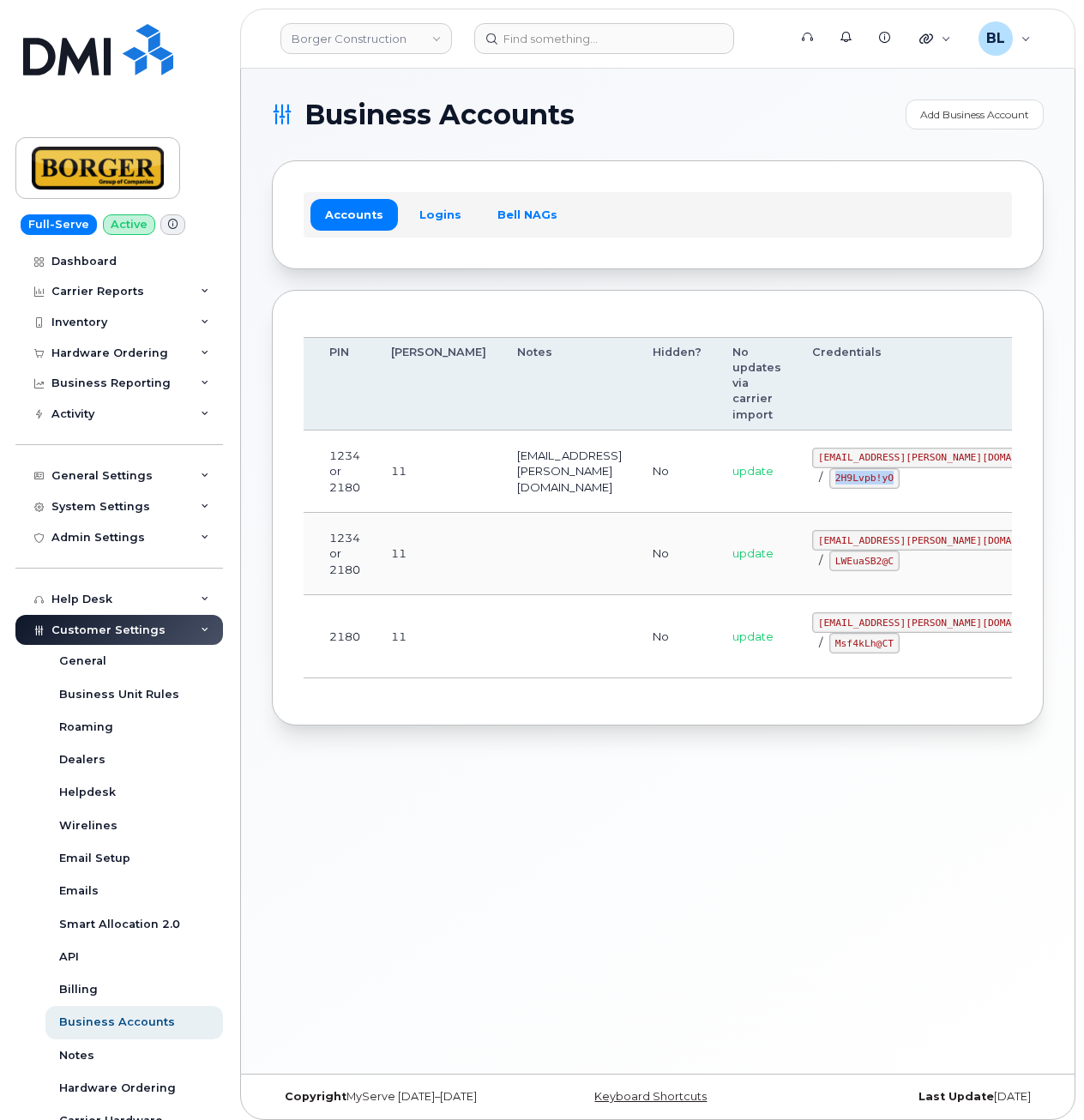
click at [819, 476] on div "ricksalmcal@borger.ca / 2H9Lvpb!yO" at bounding box center [939, 468] width 252 height 41
copy code "2H9Lvpb!yO"
click at [654, 627] on td "No" at bounding box center [677, 636] width 80 height 82
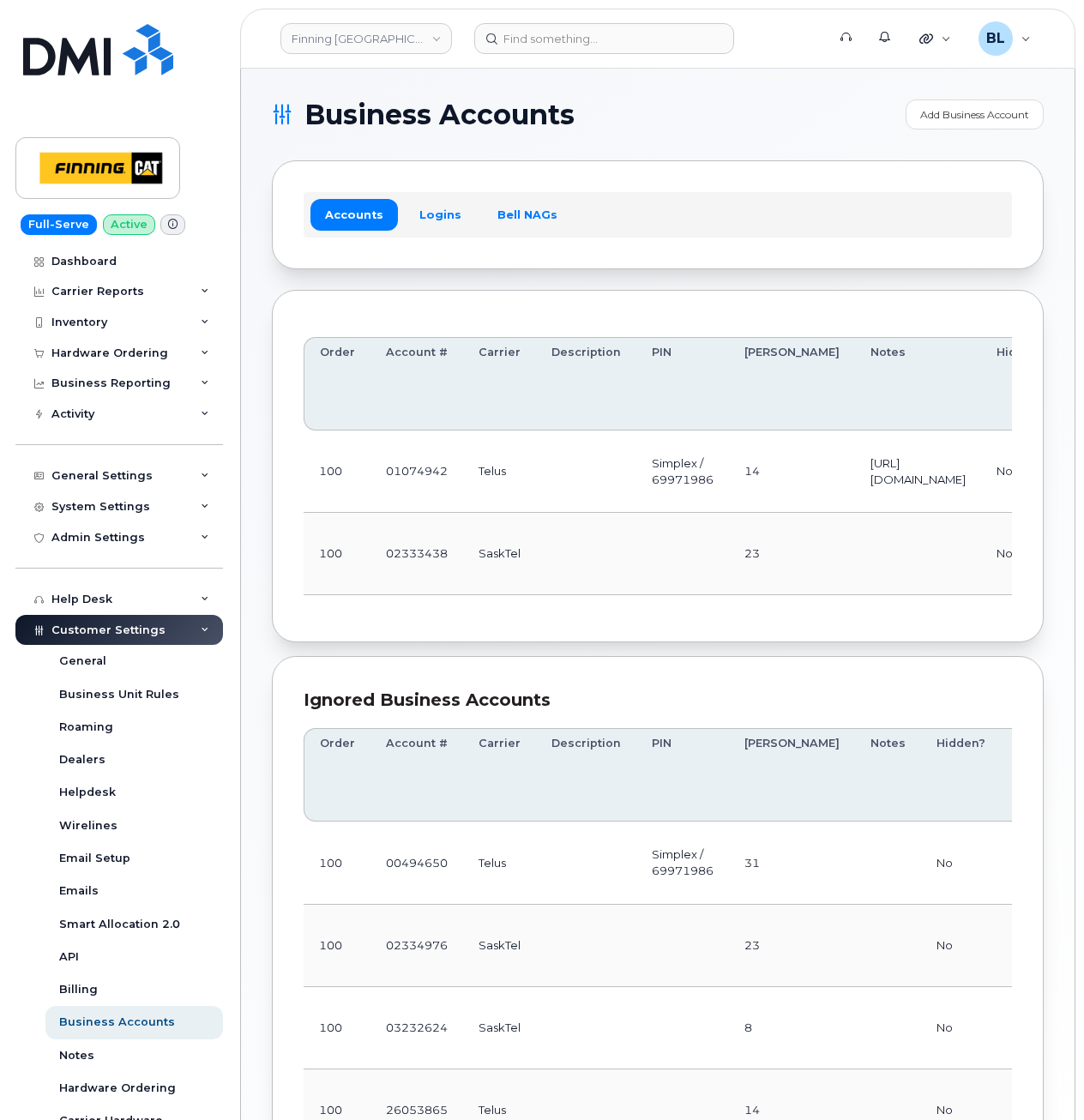
click at [646, 572] on td at bounding box center [682, 553] width 92 height 82
click at [758, 469] on td "14" at bounding box center [792, 471] width 126 height 82
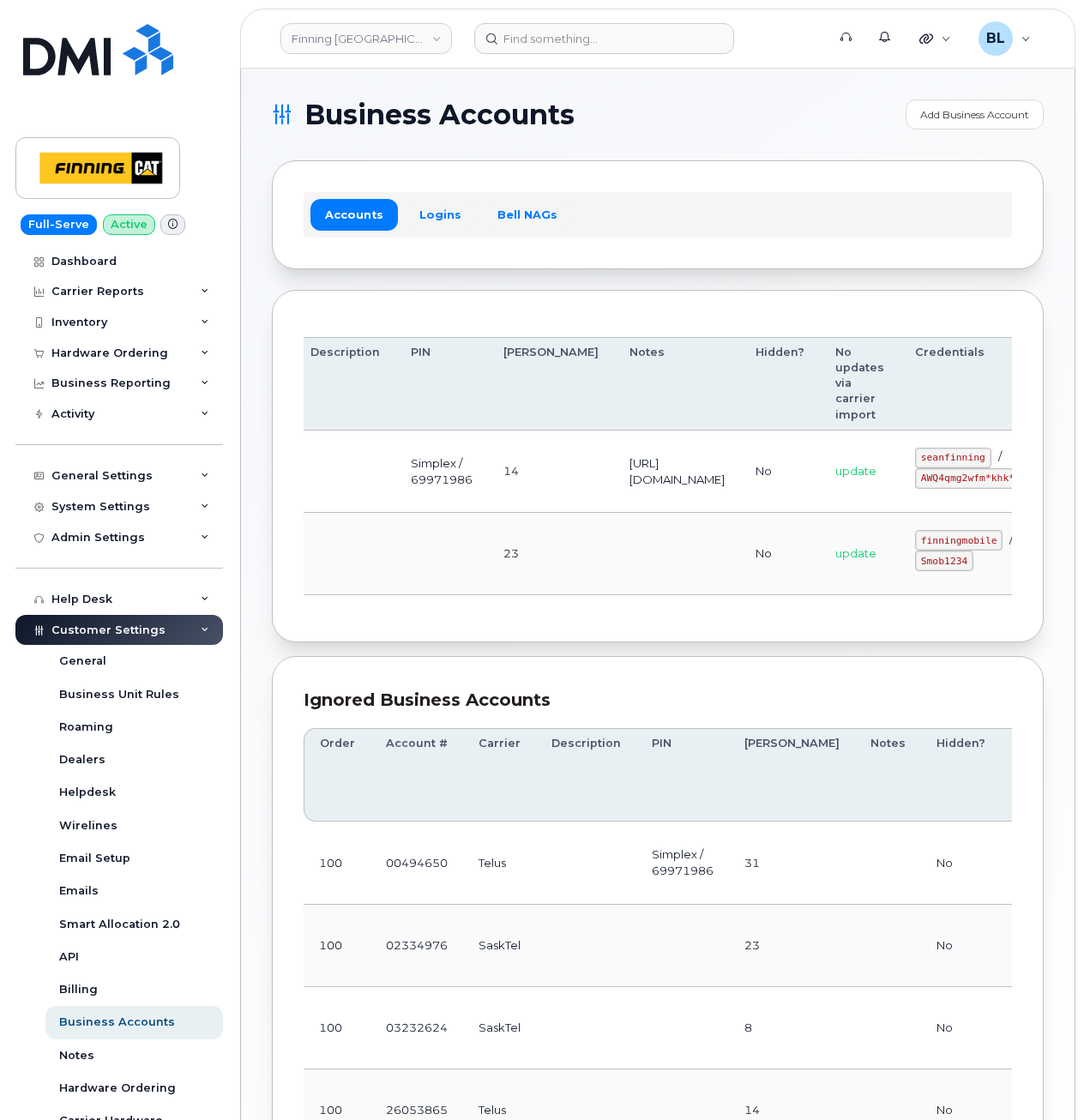
drag, startPoint x: 972, startPoint y: 423, endPoint x: 999, endPoint y: 452, distance: 39.6
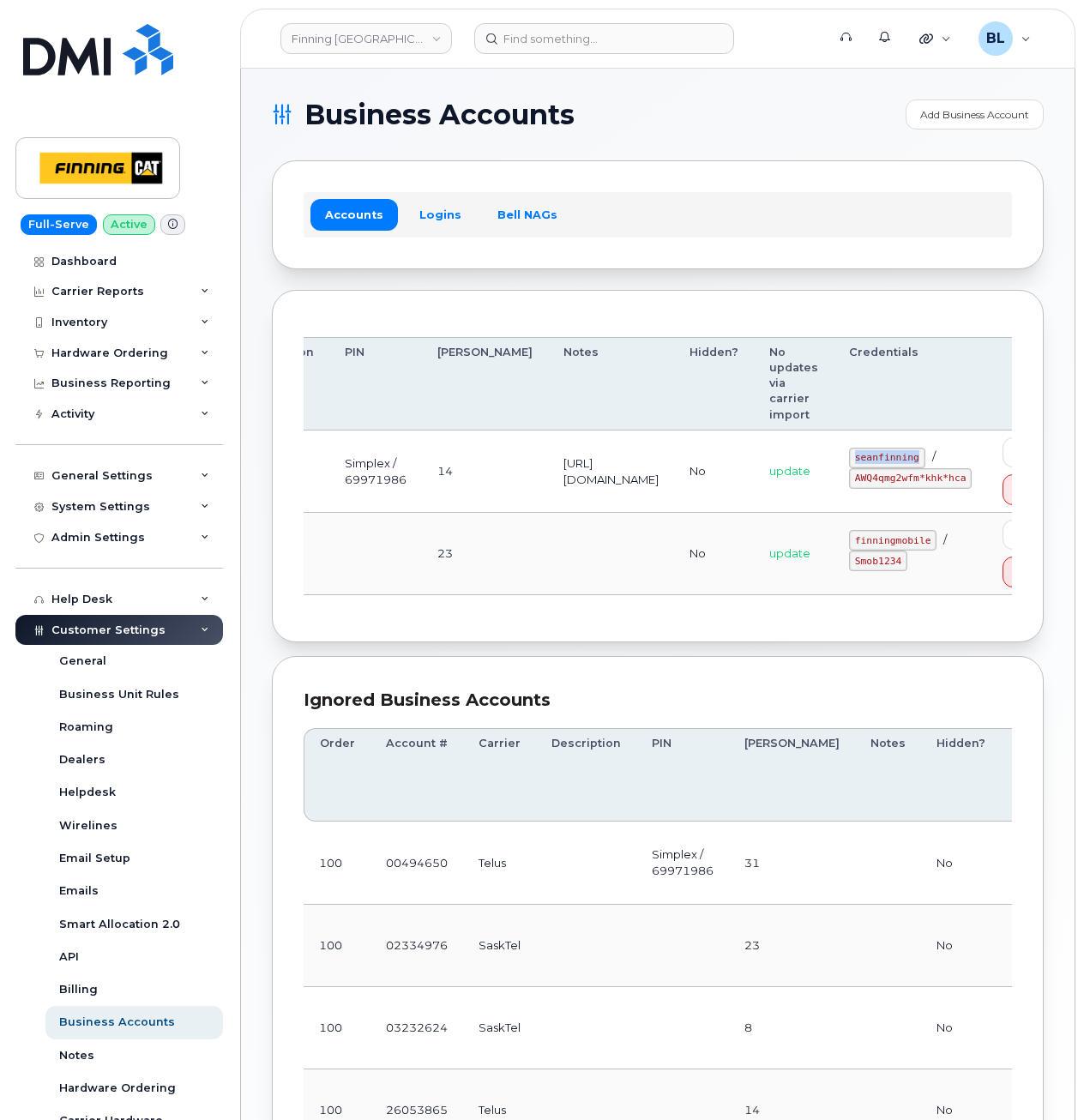
drag, startPoint x: 901, startPoint y: 457, endPoint x: 948, endPoint y: 459, distance: 47.0
click at [948, 459] on td "seanfinning / AWQ4qmg2wfm*khk*hca" at bounding box center [910, 471] width 154 height 82
copy code "seanfinning"
drag, startPoint x: 513, startPoint y: 562, endPoint x: 639, endPoint y: 557, distance: 126.1
click at [548, 562] on td at bounding box center [611, 553] width 126 height 82
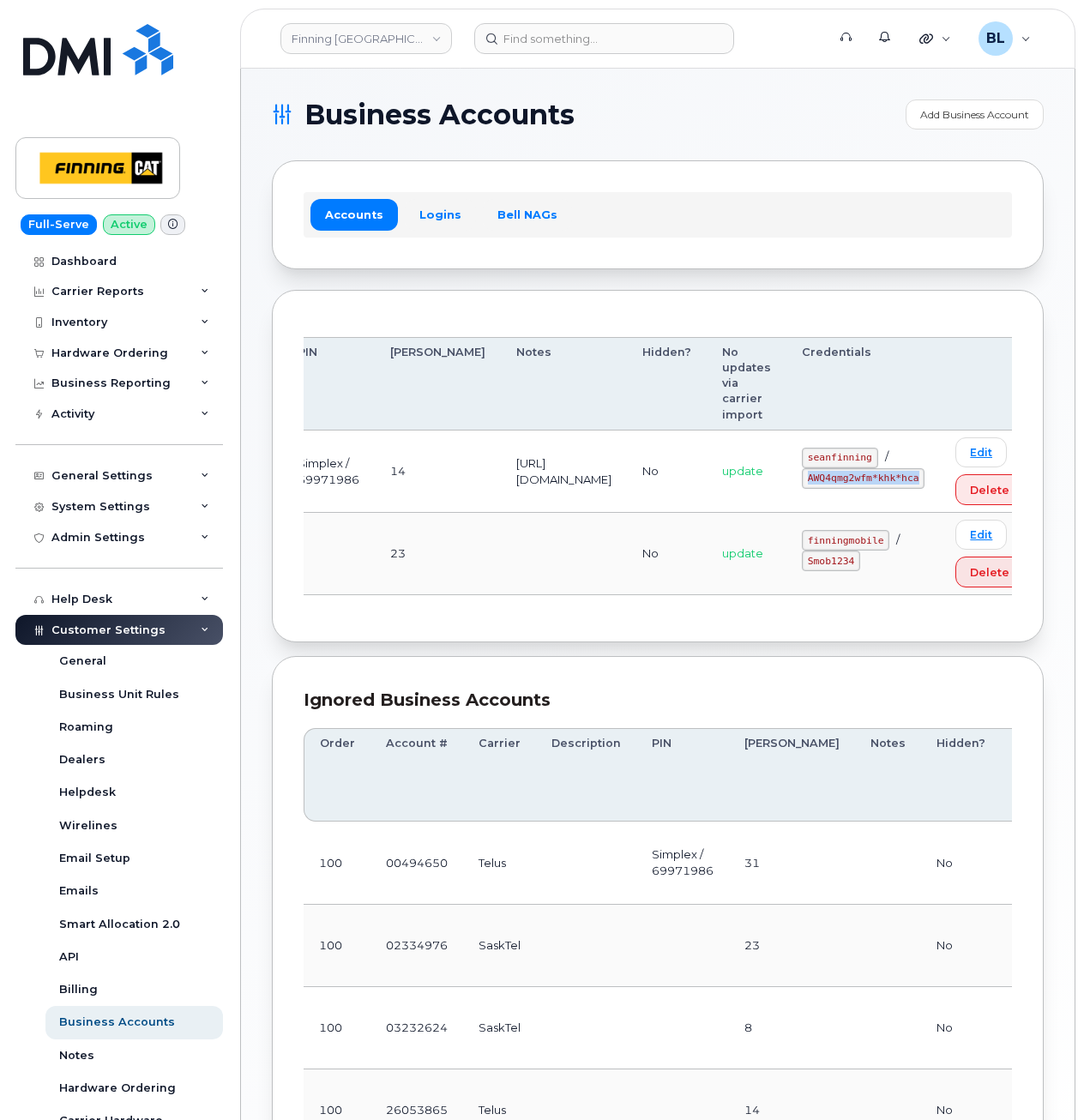
scroll to position [0, 406]
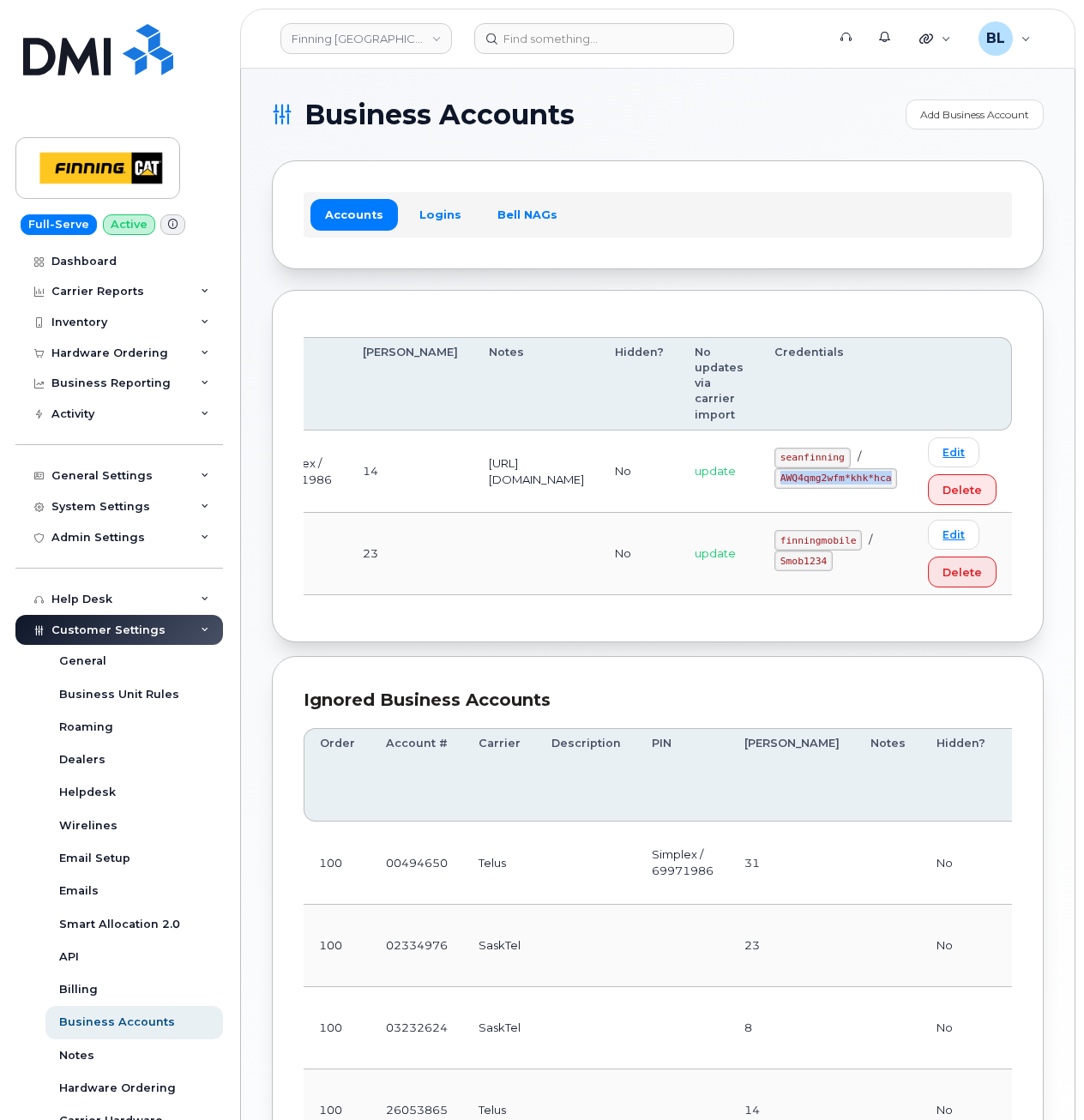
drag, startPoint x: 886, startPoint y: 474, endPoint x: 892, endPoint y: 488, distance: 15.2
click at [892, 488] on code "AWQ4qmg2wfm*khk*hca" at bounding box center [836, 479] width 123 height 21
copy code "AWQ4qmg2wfm*khk*hca"
drag, startPoint x: 525, startPoint y: 440, endPoint x: 526, endPoint y: 417, distance: 23.0
click at [525, 433] on td "[URL][DOMAIN_NAME]" at bounding box center [537, 471] width 126 height 82
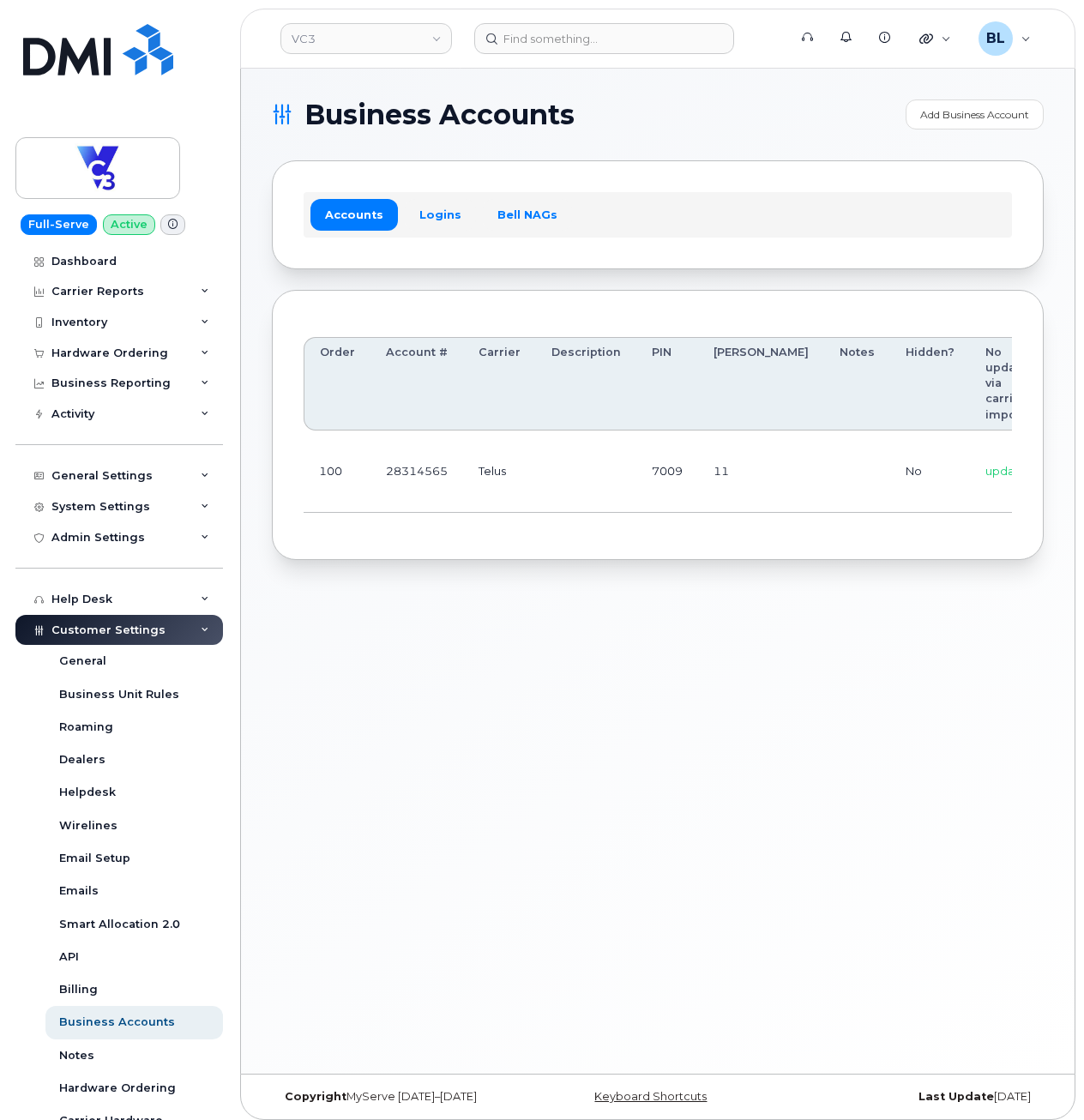
click at [665, 490] on td "7009" at bounding box center [666, 471] width 61 height 82
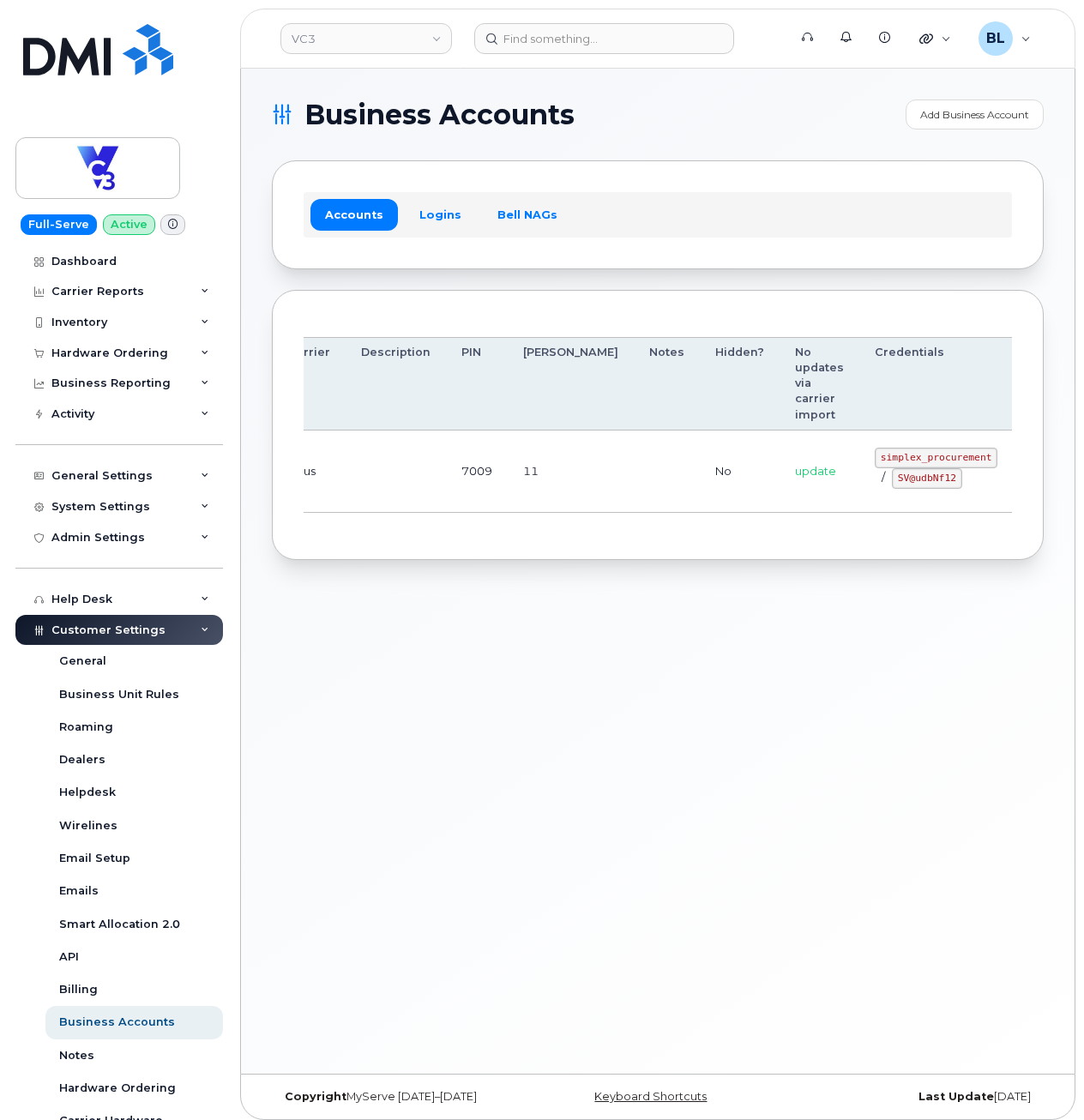
drag, startPoint x: 760, startPoint y: 472, endPoint x: 930, endPoint y: 475, distance: 170.0
drag, startPoint x: 792, startPoint y: 453, endPoint x: 892, endPoint y: 465, distance: 100.7
click at [892, 465] on code "simplex_procurement" at bounding box center [936, 458] width 123 height 21
copy code "simplex_procurement"
click at [892, 480] on code "SV@udbNf12" at bounding box center [927, 479] width 70 height 21
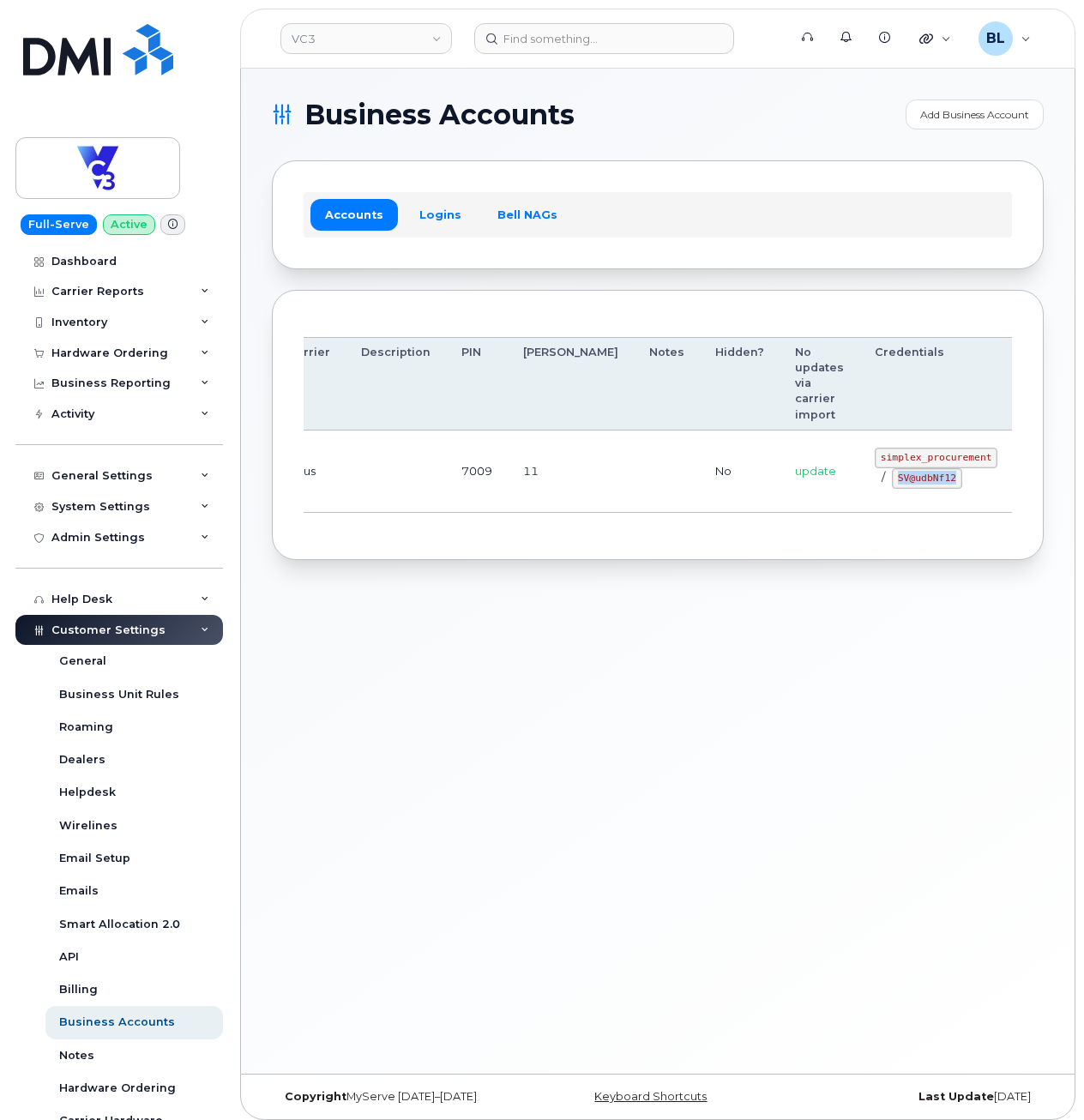
drag, startPoint x: 807, startPoint y: 479, endPoint x: 864, endPoint y: 488, distance: 57.7
click at [892, 488] on code "SV@udbNf12" at bounding box center [927, 479] width 70 height 21
copy code "SV@udbNf12"
drag, startPoint x: 462, startPoint y: 616, endPoint x: 473, endPoint y: 592, distance: 26.4
click at [462, 616] on div "Business Accounts Add Business Account Accounts Logins Bell NAGs Order Account …" at bounding box center [658, 570] width 833 height 1005
